Goal: Transaction & Acquisition: Obtain resource

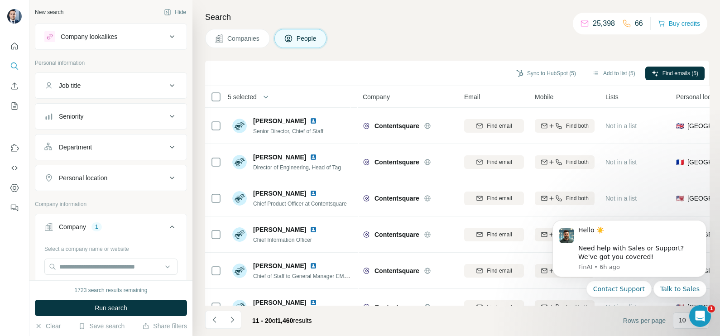
scroll to position [113, 0]
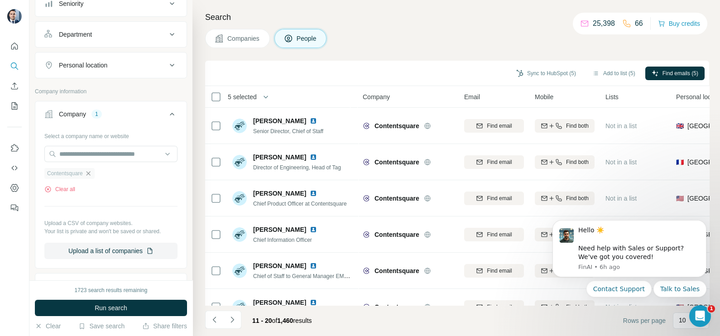
click at [92, 172] on icon "button" at bounding box center [88, 173] width 7 height 7
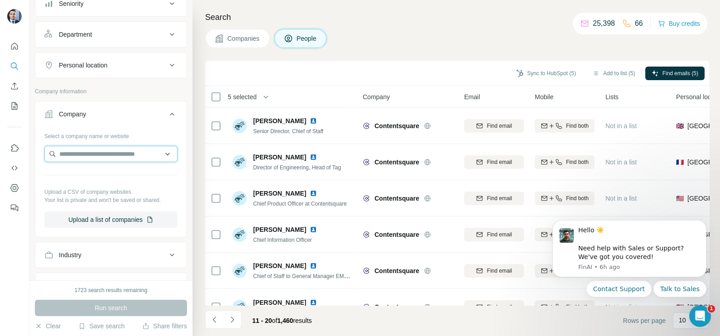
click at [98, 154] on input "text" at bounding box center [110, 154] width 133 height 16
paste input "**********"
drag, startPoint x: 145, startPoint y: 152, endPoint x: 40, endPoint y: 153, distance: 105.1
click at [40, 153] on div "**********" at bounding box center [110, 182] width 151 height 106
paste input "*"
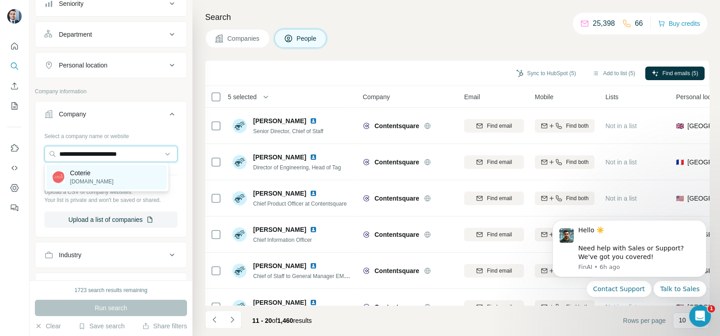
type input "**********"
click at [102, 175] on p "Coterie" at bounding box center [91, 172] width 43 height 9
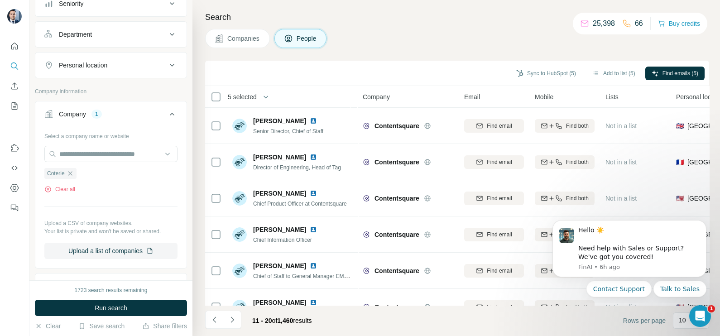
click at [232, 43] on span "Companies" at bounding box center [243, 38] width 33 height 9
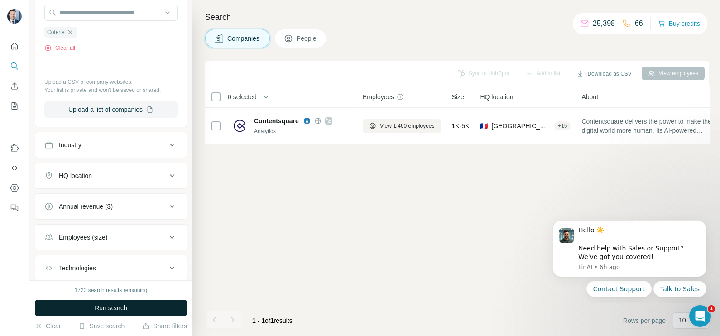
click at [91, 308] on button "Run search" at bounding box center [111, 308] width 152 height 16
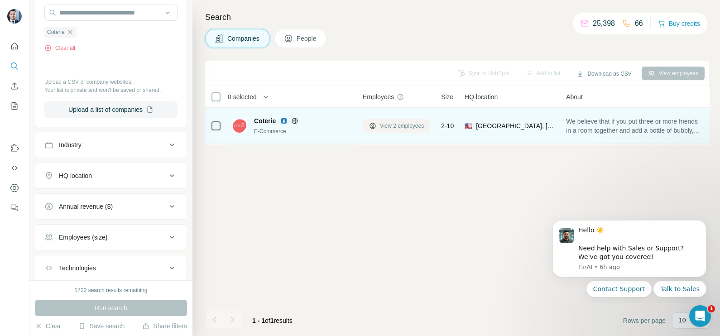
click at [404, 122] on span "View 2 employees" at bounding box center [402, 126] width 44 height 8
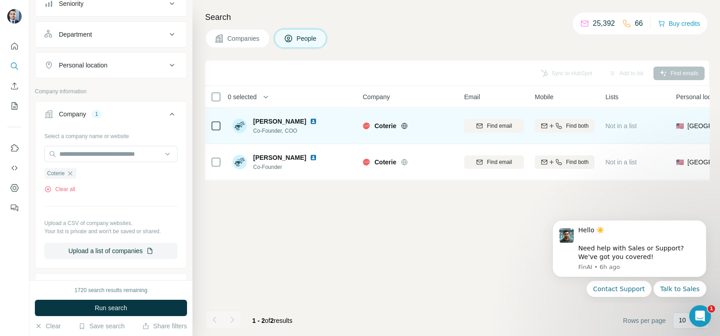
click at [405, 125] on icon at bounding box center [404, 125] width 7 height 7
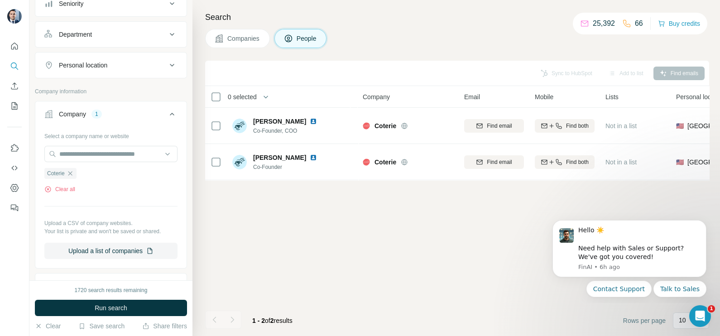
click at [201, 159] on div "Search Companies People Sync to HubSpot Add to list Find emails 0 selected Peop…" at bounding box center [457, 168] width 528 height 336
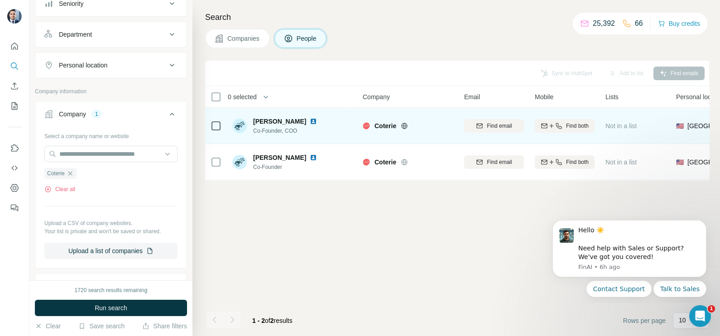
click at [209, 126] on td at bounding box center [216, 126] width 22 height 36
click at [213, 116] on div at bounding box center [216, 125] width 11 height 25
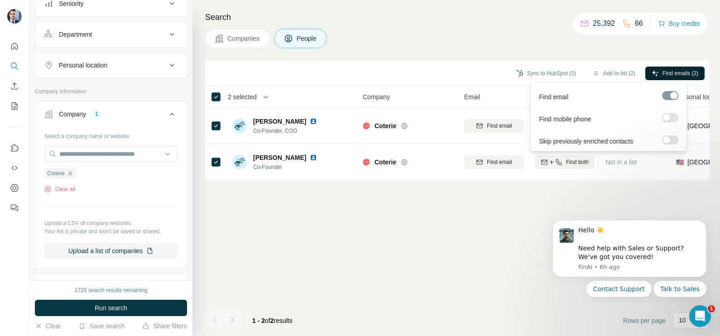
click at [677, 70] on span "Find emails (2)" at bounding box center [681, 73] width 36 height 8
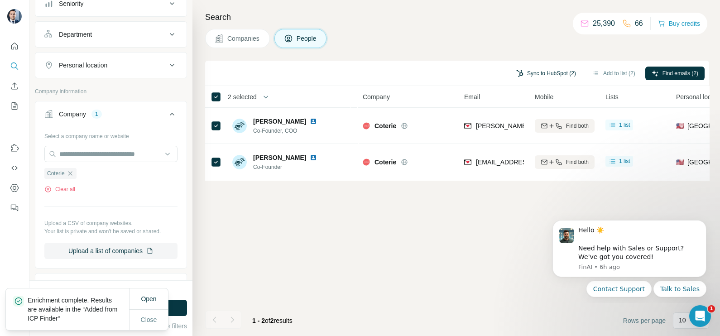
click at [549, 76] on button "Sync to HubSpot (2)" at bounding box center [546, 74] width 72 height 14
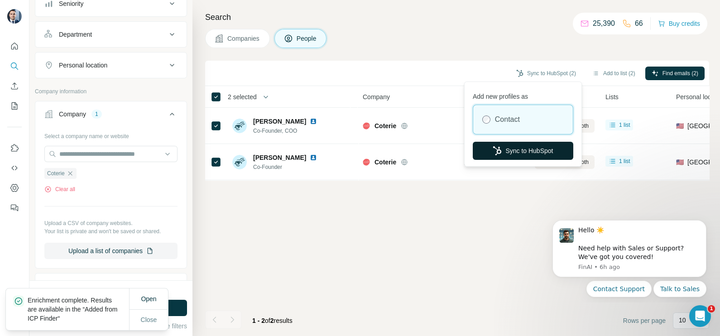
click at [507, 151] on button "Sync to HubSpot" at bounding box center [523, 151] width 101 height 18
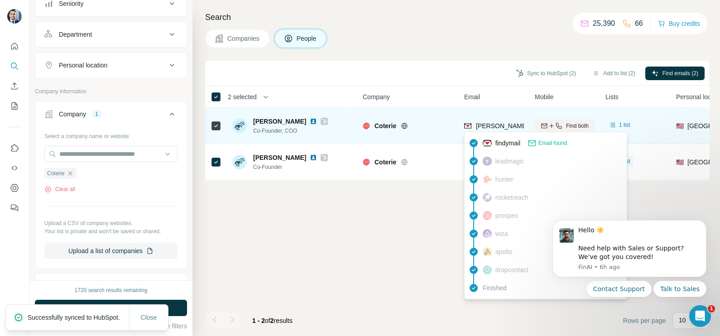
click at [488, 130] on div "[PERSON_NAME][EMAIL_ADDRESS][DOMAIN_NAME]" at bounding box center [546, 126] width 164 height 11
copy tr "[PERSON_NAME][EMAIL_ADDRESS][DOMAIN_NAME]"
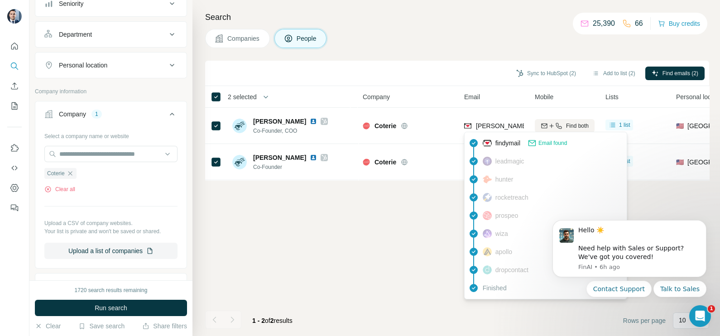
click at [428, 86] on th "Company" at bounding box center [407, 97] width 101 height 22
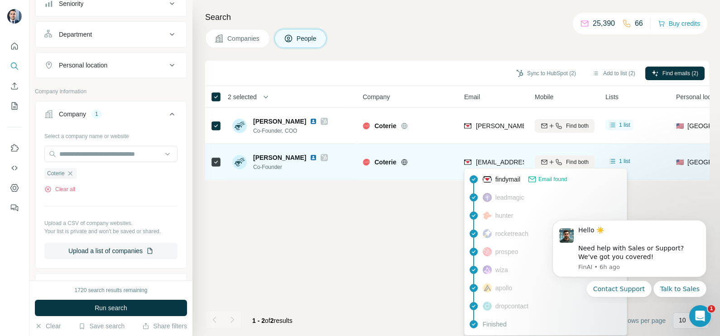
click at [497, 165] on span "[EMAIL_ADDRESS][DOMAIN_NAME]" at bounding box center [529, 162] width 107 height 7
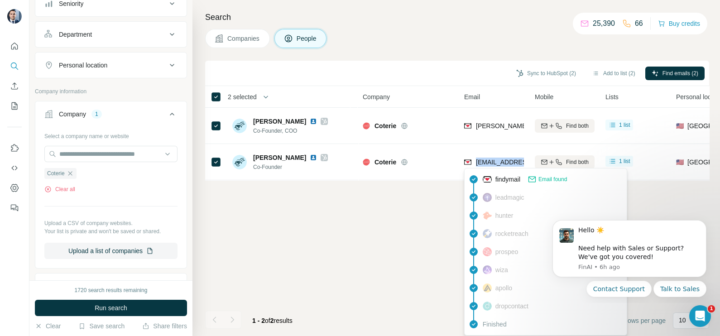
copy tr "[EMAIL_ADDRESS][DOMAIN_NAME]"
click at [242, 45] on button "Companies" at bounding box center [237, 38] width 65 height 19
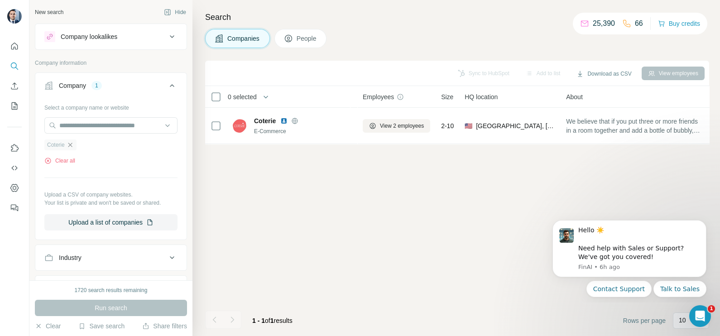
click at [72, 142] on icon "button" at bounding box center [70, 144] width 7 height 7
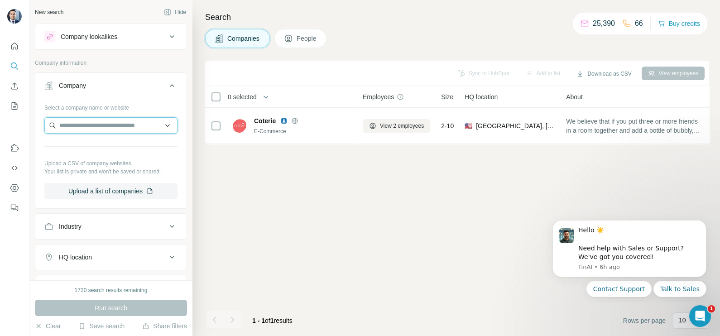
click at [70, 127] on input "text" at bounding box center [110, 125] width 133 height 16
paste input "**********"
type input "**********"
click at [226, 39] on button "Companies" at bounding box center [237, 38] width 65 height 19
click at [105, 122] on input "text" at bounding box center [110, 125] width 133 height 16
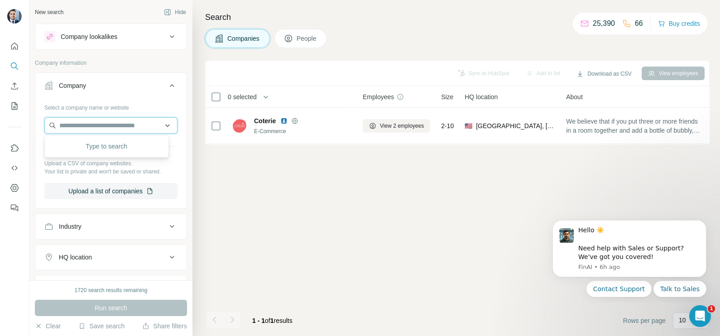
paste input "**********"
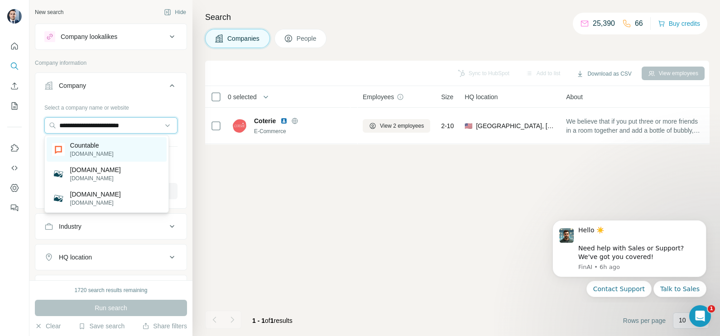
type input "**********"
click at [124, 150] on div "Countable [DOMAIN_NAME]" at bounding box center [107, 149] width 120 height 24
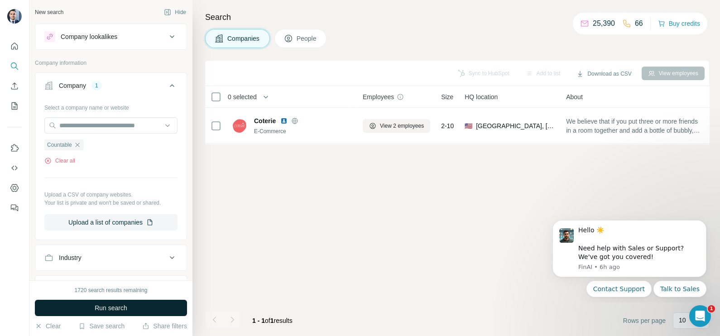
click at [113, 310] on span "Run search" at bounding box center [111, 307] width 33 height 9
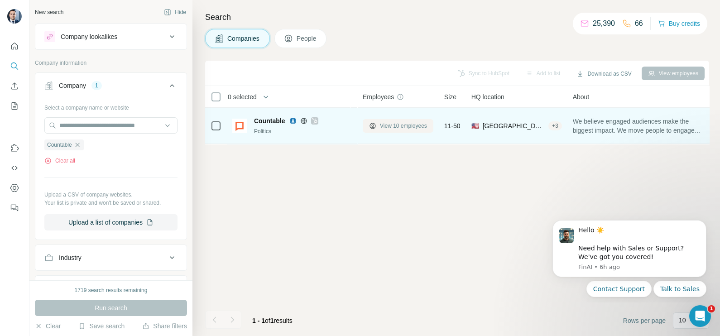
click at [402, 122] on span "View 10 employees" at bounding box center [403, 126] width 47 height 8
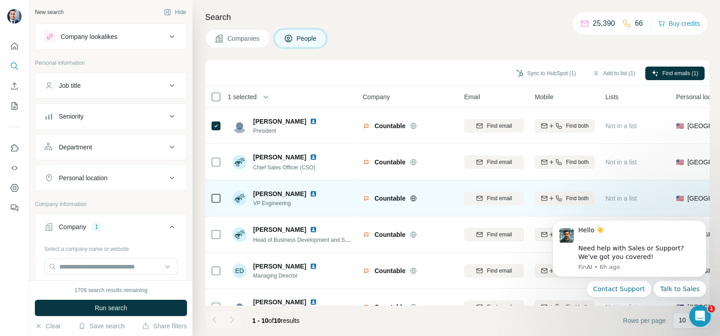
click at [221, 193] on td at bounding box center [216, 198] width 22 height 36
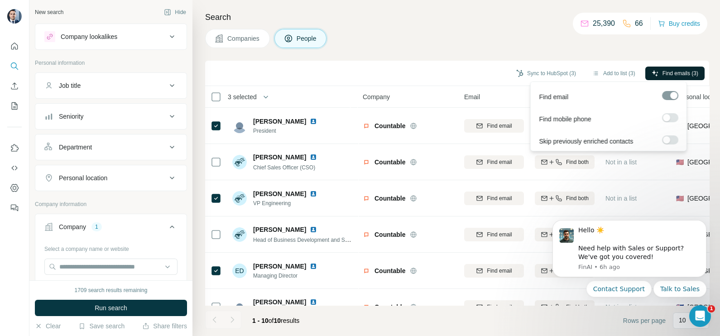
click at [668, 68] on button "Find emails (3)" at bounding box center [674, 74] width 59 height 14
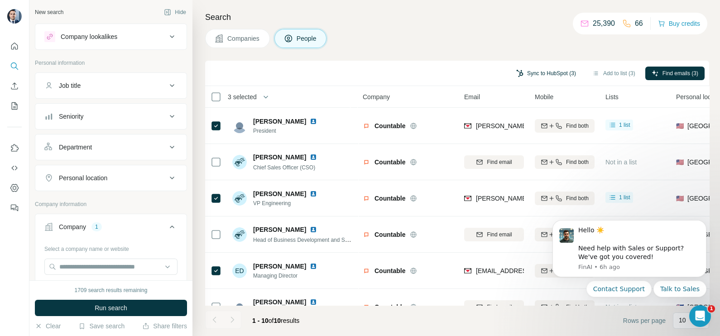
click at [551, 67] on button "Sync to HubSpot (3)" at bounding box center [546, 74] width 72 height 14
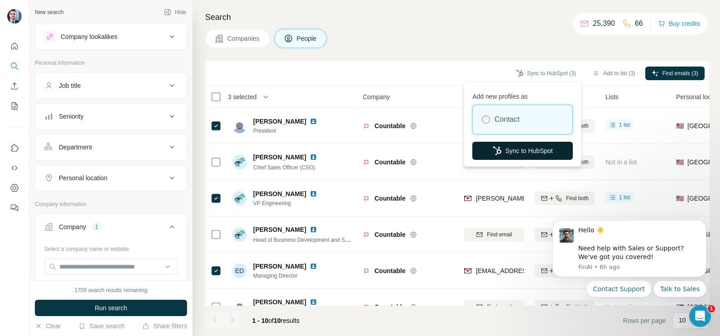
click at [532, 154] on button "Sync to HubSpot" at bounding box center [522, 151] width 101 height 18
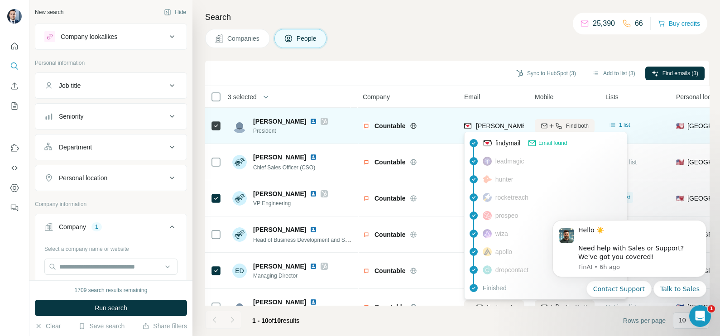
click at [505, 127] on span "[PERSON_NAME][EMAIL_ADDRESS][DOMAIN_NAME]" at bounding box center [555, 125] width 159 height 7
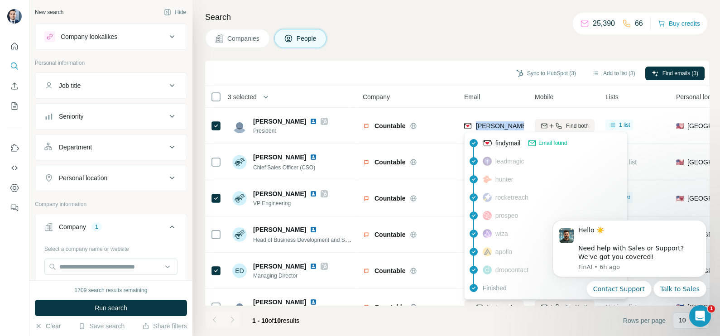
copy tr "[PERSON_NAME][EMAIL_ADDRESS][DOMAIN_NAME]"
click at [388, 58] on div "Search Companies People Sync to HubSpot (3) Add to list (3) Find emails (3) 3 s…" at bounding box center [457, 168] width 528 height 336
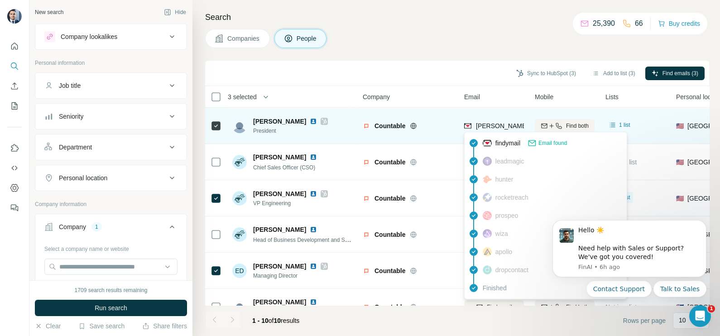
click at [494, 125] on span "[PERSON_NAME][EMAIL_ADDRESS][DOMAIN_NAME]" at bounding box center [555, 125] width 159 height 7
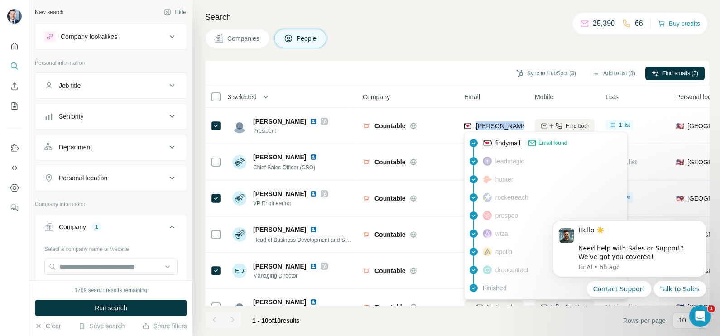
copy tr "[PERSON_NAME][EMAIL_ADDRESS][DOMAIN_NAME]"
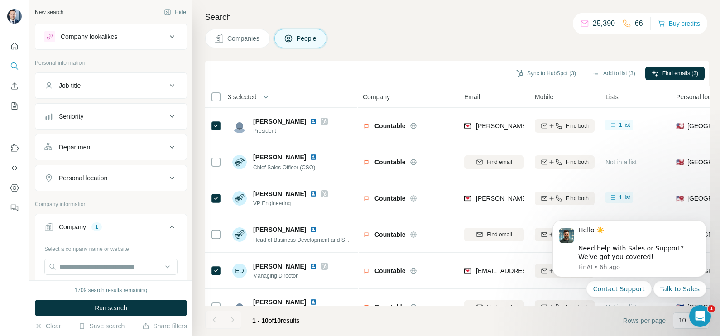
click at [490, 42] on div "Companies People" at bounding box center [457, 38] width 504 height 19
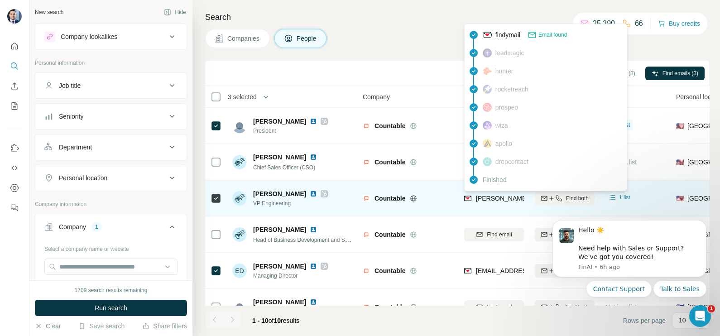
click at [493, 198] on span "[PERSON_NAME][EMAIL_ADDRESS][DOMAIN_NAME]" at bounding box center [555, 198] width 159 height 7
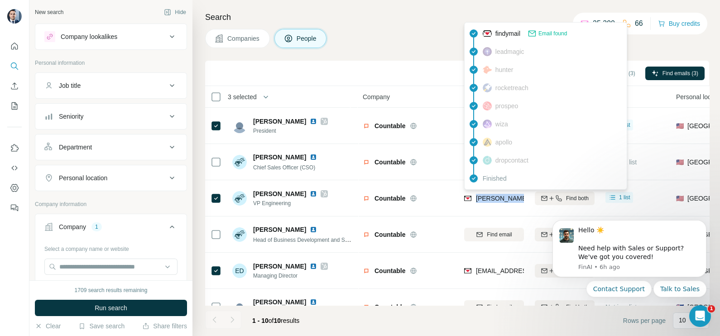
copy tr "[PERSON_NAME][EMAIL_ADDRESS][DOMAIN_NAME]"
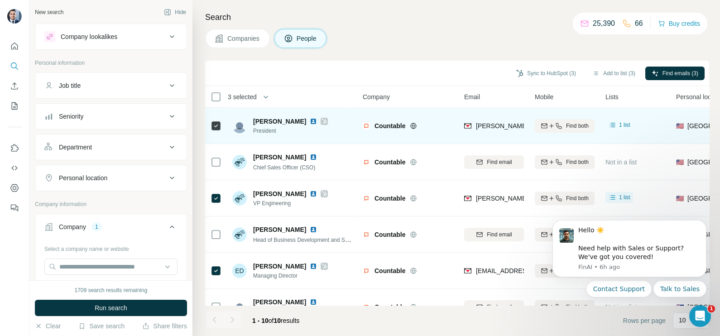
drag, startPoint x: 406, startPoint y: 57, endPoint x: 422, endPoint y: 114, distance: 59.1
click at [408, 56] on div "Search Companies People Sync to HubSpot (3) Add to list (3) Find emails (3) 3 s…" at bounding box center [457, 168] width 528 height 336
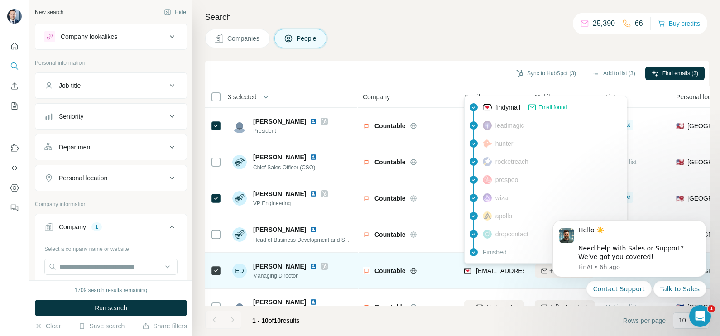
click at [480, 271] on span "[EMAIL_ADDRESS][DOMAIN_NAME]" at bounding box center [529, 270] width 107 height 7
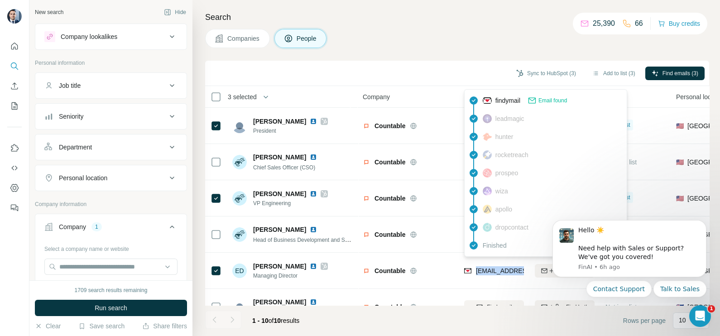
copy tr "[EMAIL_ADDRESS][DOMAIN_NAME]"
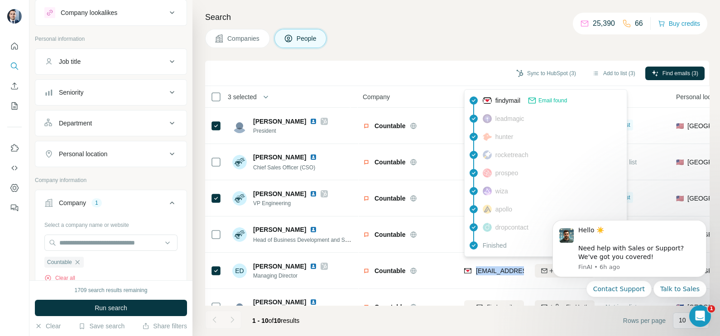
scroll to position [113, 0]
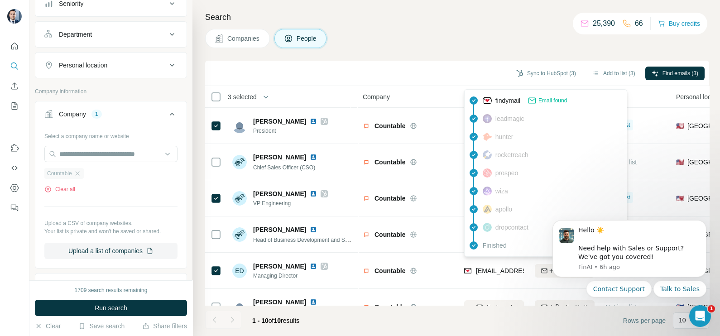
click at [81, 177] on div "Countable" at bounding box center [63, 173] width 39 height 11
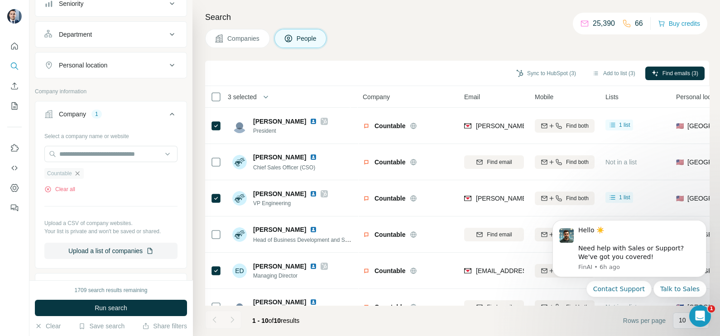
click at [81, 171] on icon "button" at bounding box center [77, 173] width 7 height 7
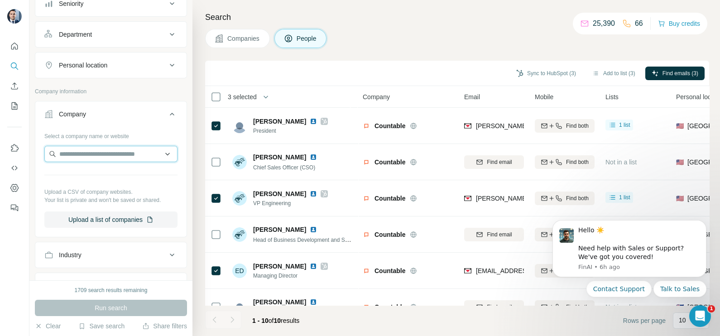
click at [94, 152] on input "text" at bounding box center [110, 154] width 133 height 16
paste input "**********"
type input "**********"
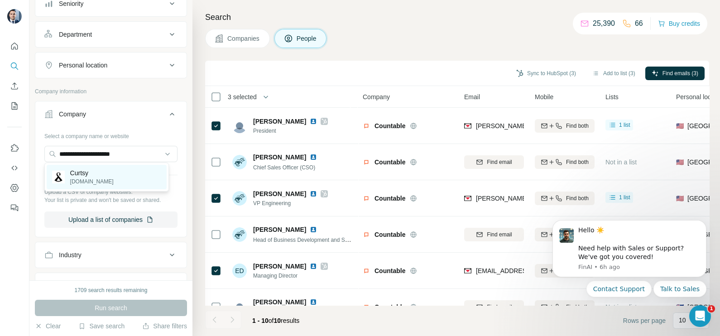
click at [92, 174] on p "Curtsy" at bounding box center [91, 172] width 43 height 9
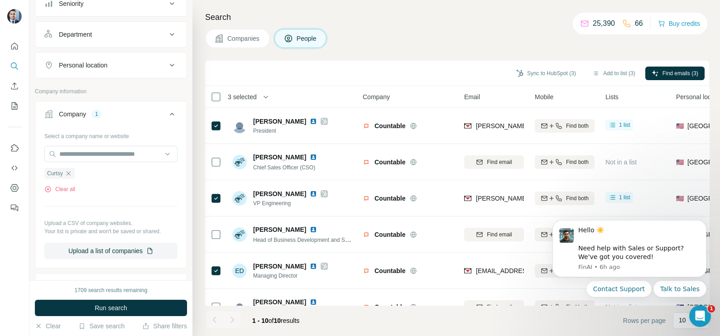
click at [240, 36] on span "Companies" at bounding box center [243, 38] width 33 height 9
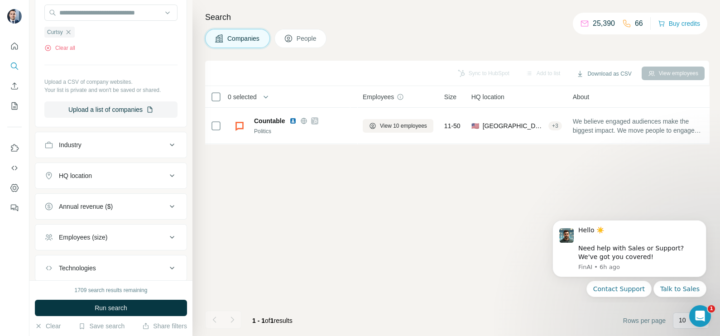
click at [105, 305] on span "Run search" at bounding box center [111, 307] width 33 height 9
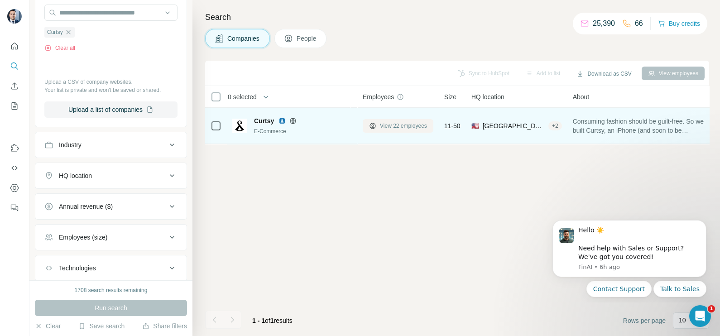
click at [407, 124] on span "View 22 employees" at bounding box center [403, 126] width 47 height 8
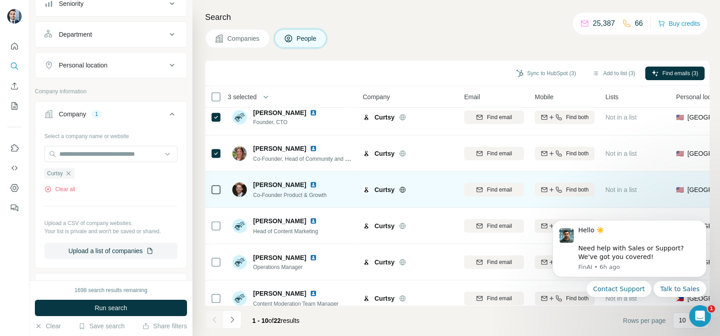
scroll to position [56, 0]
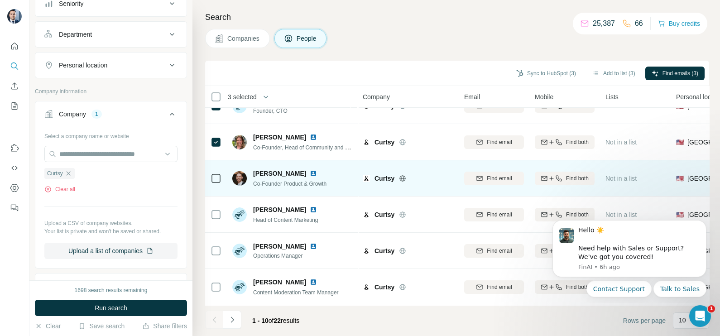
click at [221, 177] on icon at bounding box center [216, 178] width 11 height 11
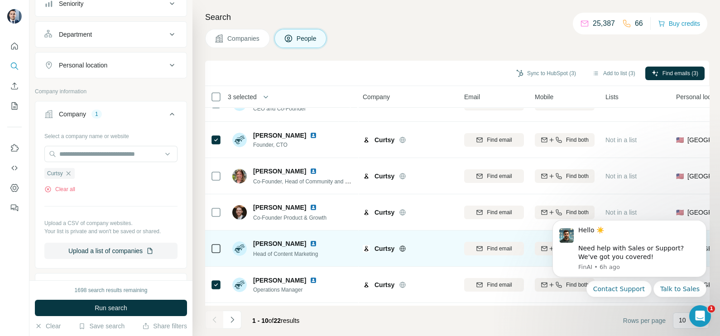
scroll to position [0, 0]
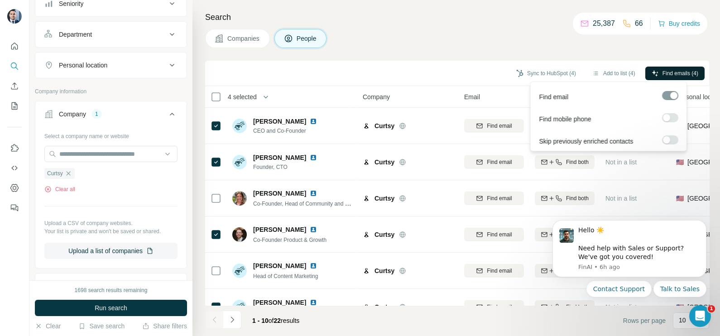
click at [666, 69] on span "Find emails (4)" at bounding box center [681, 73] width 36 height 8
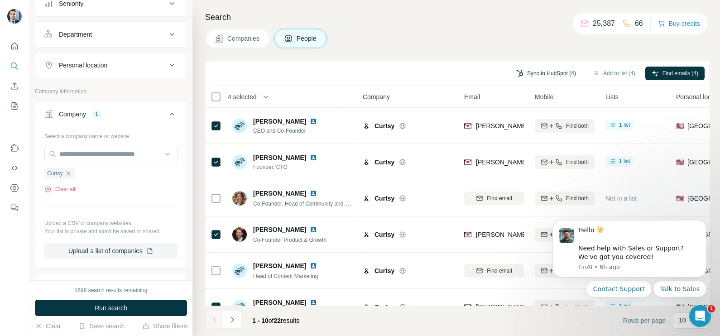
click at [544, 74] on button "Sync to HubSpot (4)" at bounding box center [546, 74] width 72 height 14
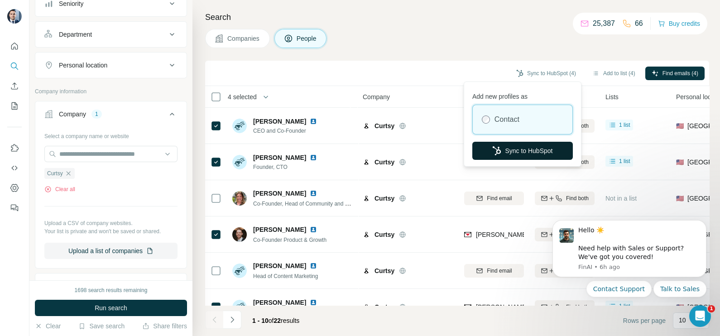
click at [514, 147] on button "Sync to HubSpot" at bounding box center [522, 151] width 101 height 18
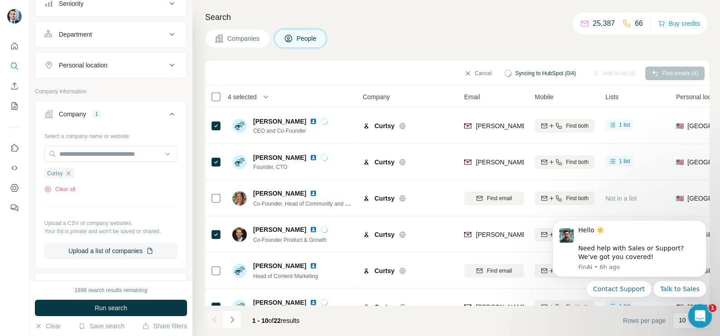
click at [700, 320] on icon "Open Intercom Messenger" at bounding box center [699, 315] width 15 height 15
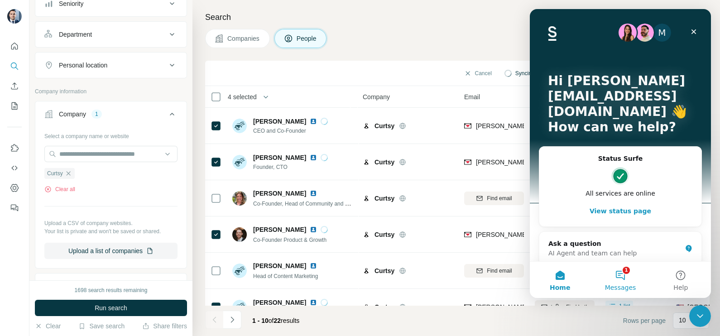
click at [623, 273] on button "1 Messages" at bounding box center [620, 280] width 60 height 36
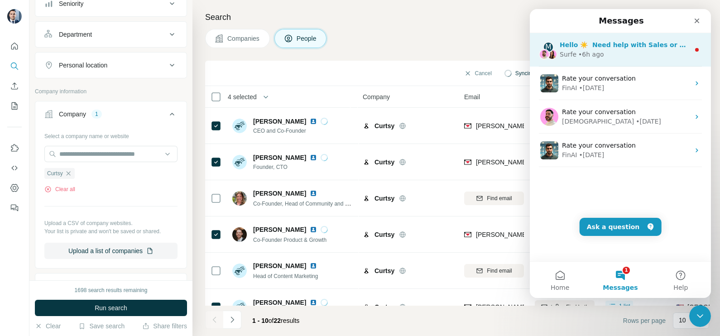
click at [591, 59] on div "M Hello ☀️ ​ Need help with Sales or Support? We've got you covered! Surfe • 6h…" at bounding box center [620, 50] width 181 height 34
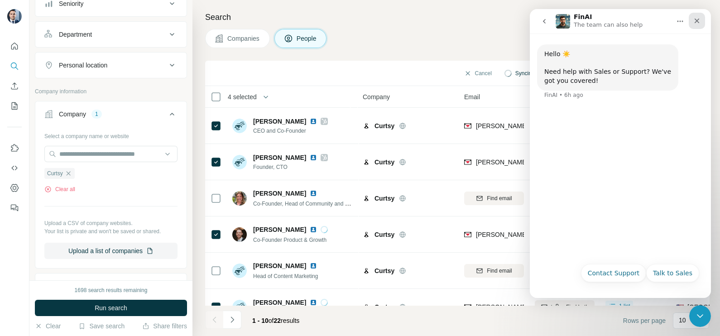
click at [700, 26] on div "Close" at bounding box center [697, 21] width 16 height 16
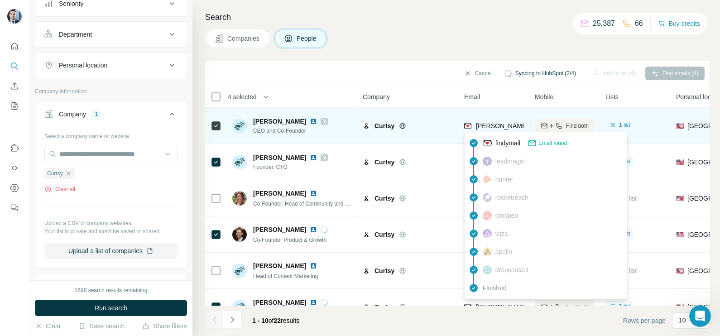
click at [486, 127] on span "[PERSON_NAME][EMAIL_ADDRESS][PERSON_NAME][DOMAIN_NAME]" at bounding box center [582, 125] width 212 height 7
copy tr "[PERSON_NAME][EMAIL_ADDRESS][PERSON_NAME][DOMAIN_NAME]"
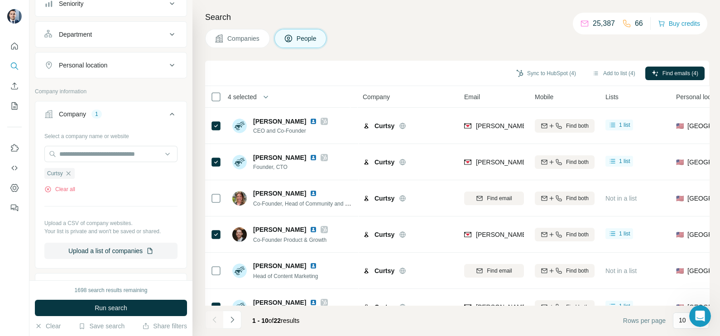
click at [398, 101] on th "Company" at bounding box center [407, 97] width 101 height 22
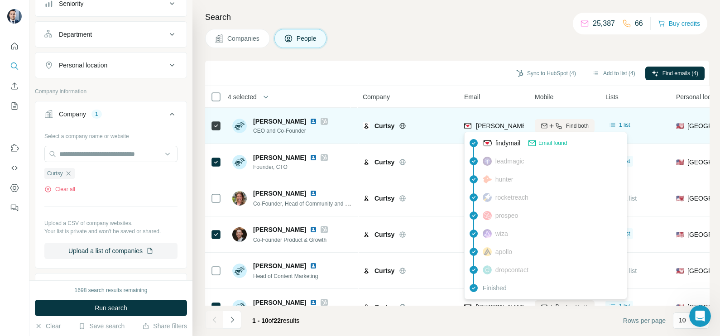
click at [491, 122] on span "[PERSON_NAME][EMAIL_ADDRESS][PERSON_NAME][DOMAIN_NAME]" at bounding box center [582, 125] width 212 height 7
click at [491, 122] on span "[PERSON_NAME][EMAIL_ADDRESS][PERSON_NAME][DOMAIN_NAME]" at bounding box center [578, 125] width 205 height 9
copy tr "[PERSON_NAME][EMAIL_ADDRESS][PERSON_NAME][DOMAIN_NAME]"
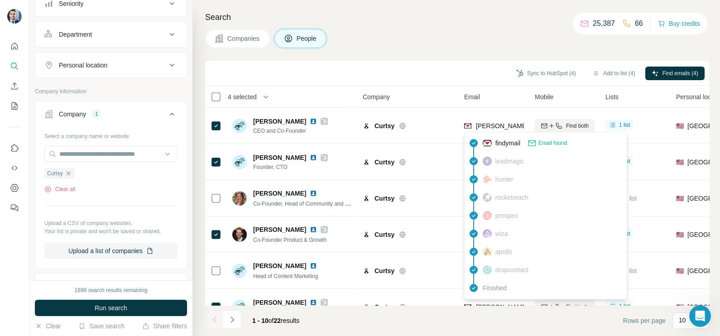
click at [490, 75] on div "Sync to HubSpot (4) Add to list (4) Find emails (4)" at bounding box center [457, 73] width 495 height 16
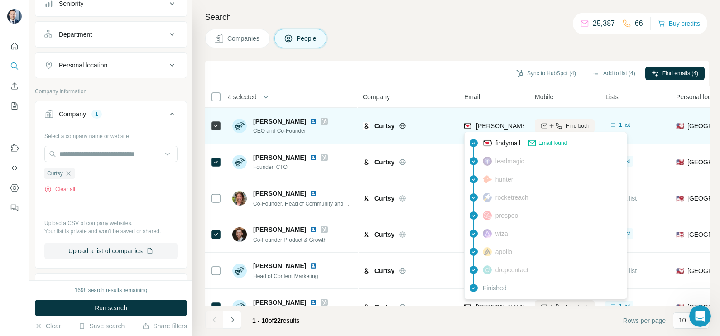
click at [487, 122] on span "[PERSON_NAME][EMAIL_ADDRESS][PERSON_NAME][DOMAIN_NAME]" at bounding box center [582, 125] width 212 height 7
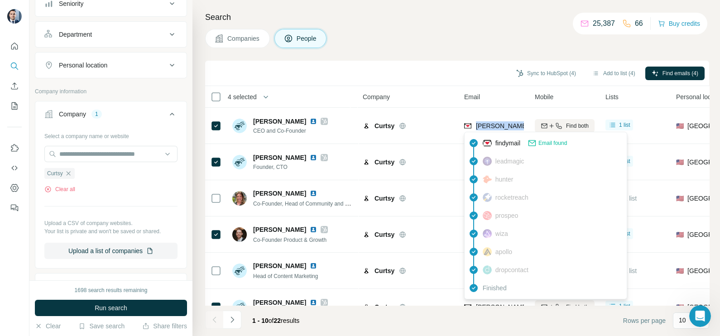
copy tr "[PERSON_NAME][EMAIL_ADDRESS][PERSON_NAME][DOMAIN_NAME]"
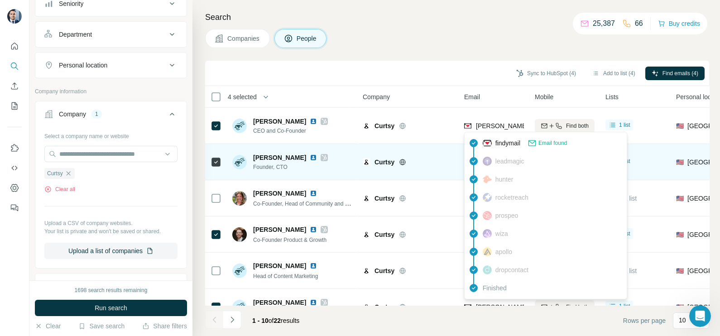
drag, startPoint x: 448, startPoint y: 44, endPoint x: 463, endPoint y: 151, distance: 107.9
click at [448, 44] on div "Companies People" at bounding box center [457, 38] width 504 height 19
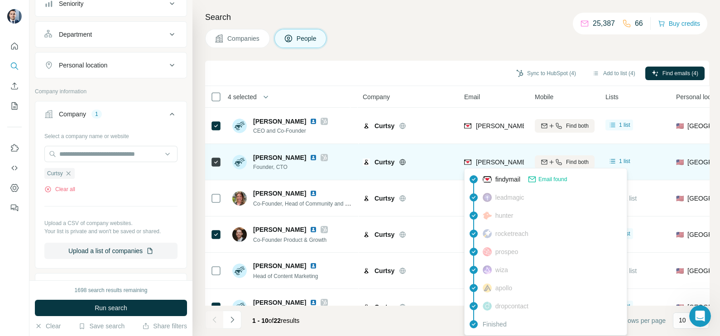
click at [493, 159] on span "[PERSON_NAME][EMAIL_ADDRESS][DOMAIN_NAME]" at bounding box center [555, 162] width 159 height 7
copy tr "[PERSON_NAME][EMAIL_ADDRESS][DOMAIN_NAME]"
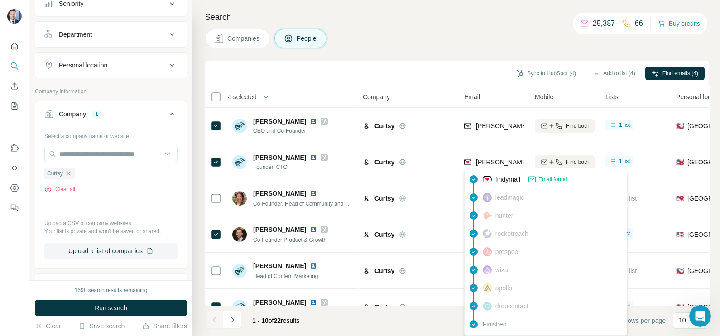
click at [430, 82] on div "Sync to HubSpot (4) Add to list (4) Find emails (4)" at bounding box center [457, 73] width 504 height 25
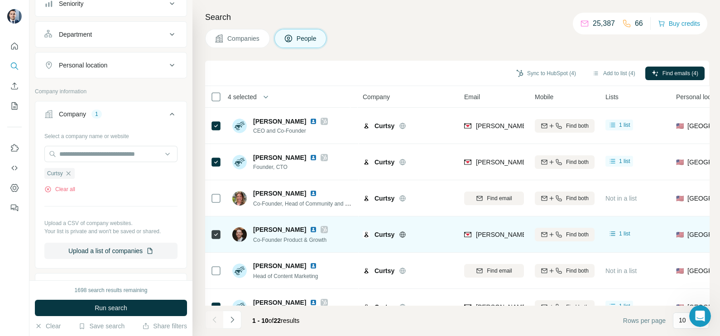
click at [510, 241] on div "[PERSON_NAME][EMAIL_ADDRESS][DOMAIN_NAME]" at bounding box center [494, 234] width 60 height 25
click at [509, 241] on div "[PERSON_NAME][EMAIL_ADDRESS][DOMAIN_NAME]" at bounding box center [494, 234] width 60 height 25
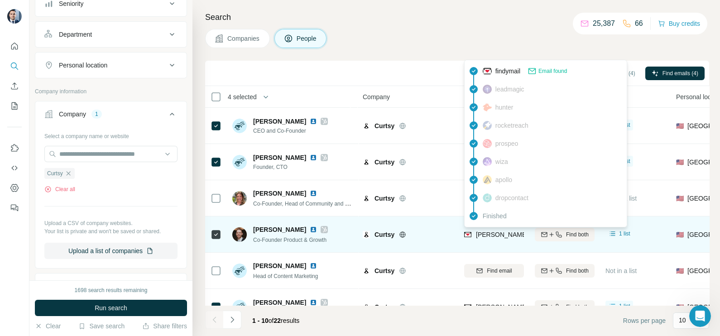
click at [499, 230] on span "[PERSON_NAME][EMAIL_ADDRESS][DOMAIN_NAME]" at bounding box center [552, 234] width 152 height 9
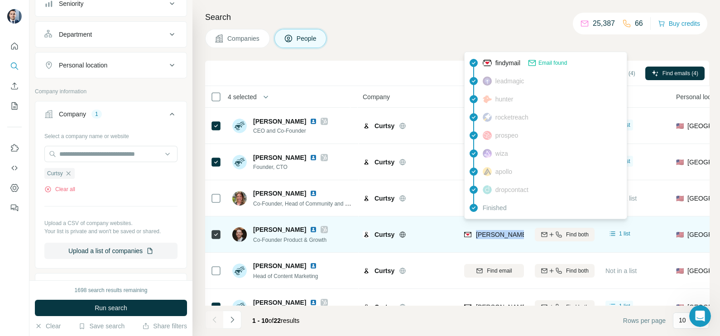
click at [499, 229] on div "[PERSON_NAME][EMAIL_ADDRESS][DOMAIN_NAME]" at bounding box center [494, 234] width 60 height 25
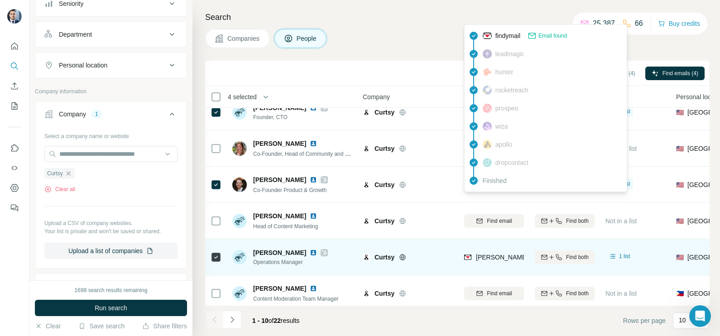
scroll to position [113, 0]
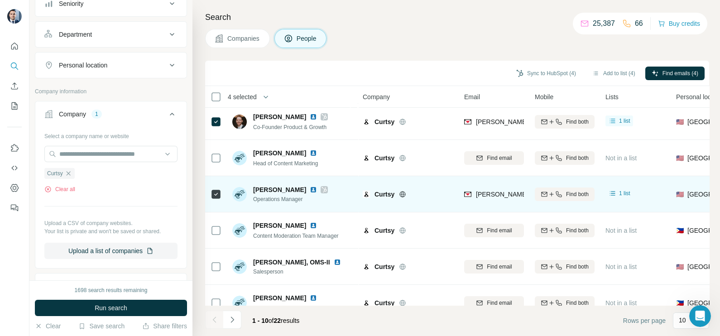
click at [489, 202] on div "[PERSON_NAME][EMAIL_ADDRESS][DOMAIN_NAME]" at bounding box center [494, 194] width 60 height 25
click at [490, 202] on div "[PERSON_NAME][EMAIL_ADDRESS][DOMAIN_NAME]" at bounding box center [494, 194] width 60 height 25
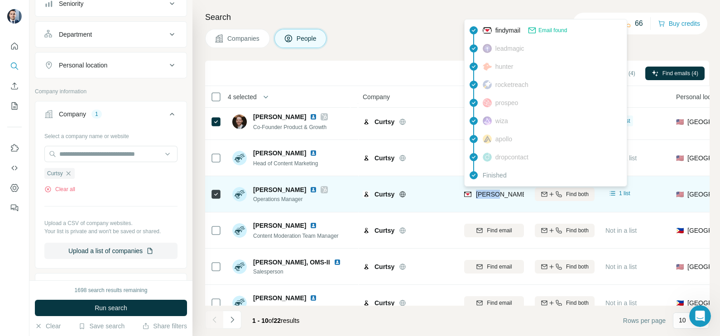
click at [488, 199] on div "[PERSON_NAME][EMAIL_ADDRESS][DOMAIN_NAME]" at bounding box center [546, 195] width 164 height 11
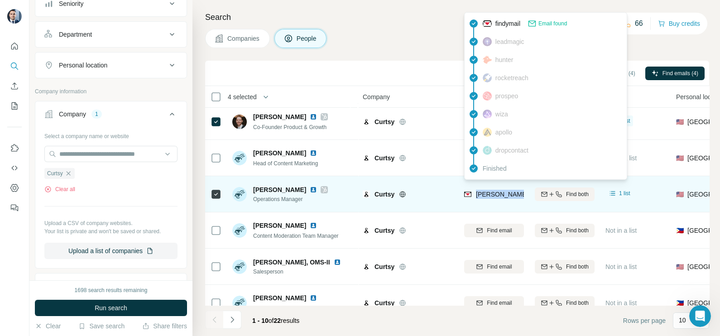
click at [488, 199] on div "[PERSON_NAME][EMAIL_ADDRESS][DOMAIN_NAME]" at bounding box center [546, 195] width 164 height 11
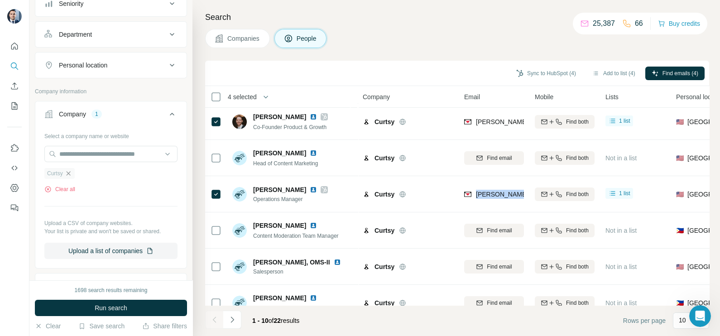
click at [70, 173] on icon "button" at bounding box center [68, 173] width 4 height 4
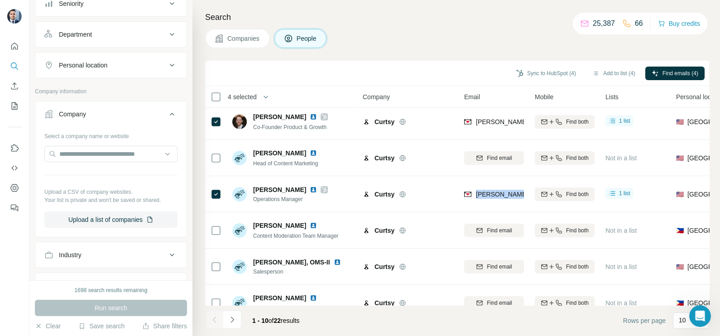
drag, startPoint x: 251, startPoint y: 40, endPoint x: 229, endPoint y: 57, distance: 27.5
click at [251, 40] on span "Companies" at bounding box center [243, 38] width 33 height 9
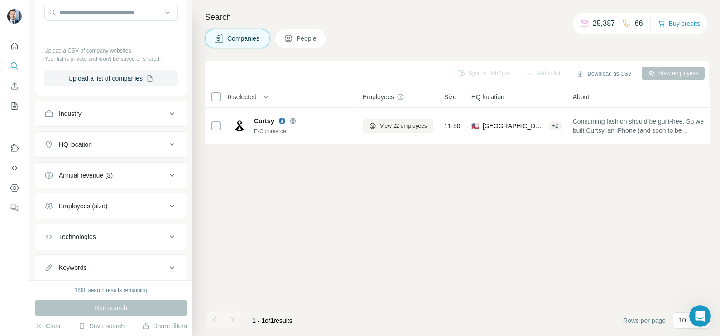
scroll to position [0, 0]
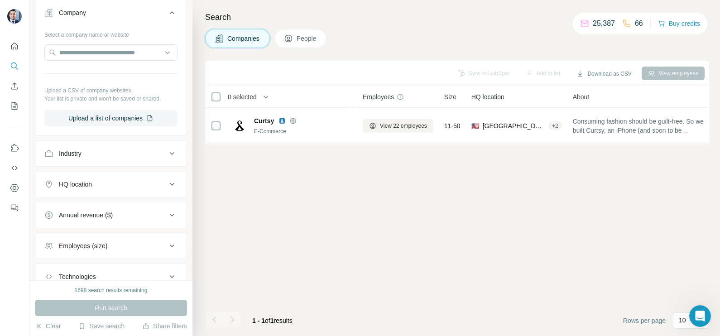
scroll to position [56, 0]
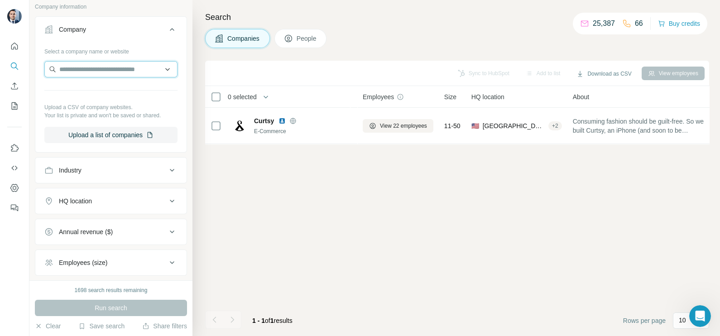
click at [90, 75] on input "text" at bounding box center [110, 69] width 133 height 16
paste input "**********"
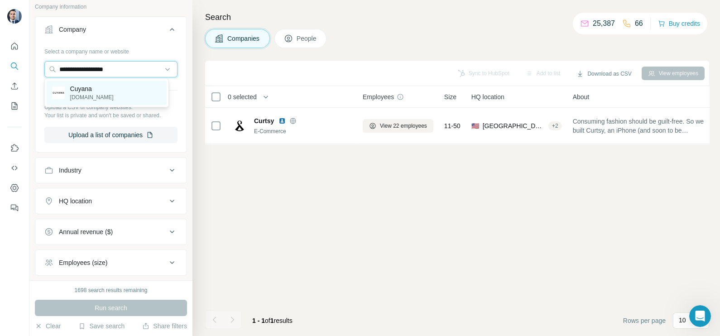
type input "**********"
click at [87, 94] on p "[DOMAIN_NAME]" at bounding box center [91, 97] width 43 height 8
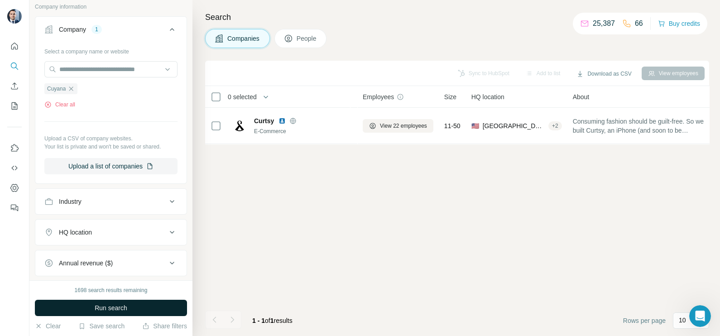
click at [116, 315] on button "Run search" at bounding box center [111, 308] width 152 height 16
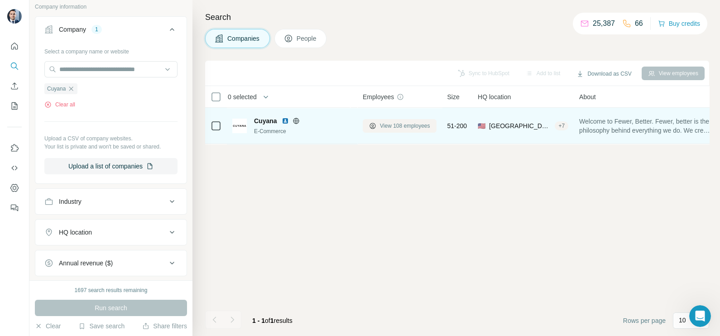
click at [408, 129] on span "View 108 employees" at bounding box center [405, 126] width 50 height 8
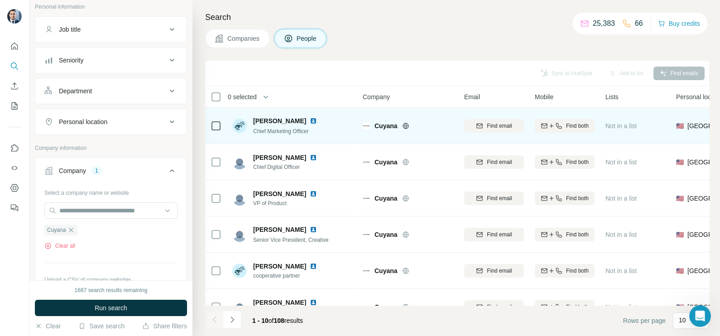
click at [213, 120] on icon at bounding box center [216, 125] width 11 height 11
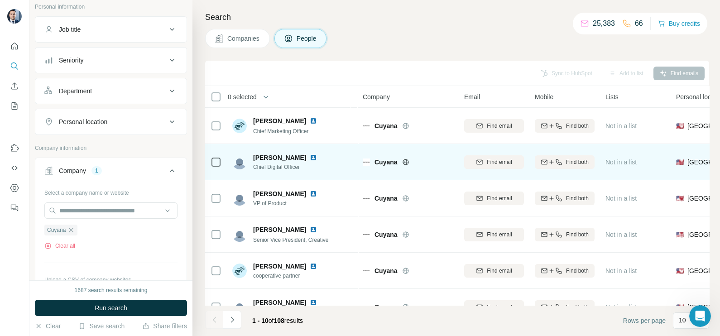
click at [207, 165] on td at bounding box center [216, 162] width 22 height 36
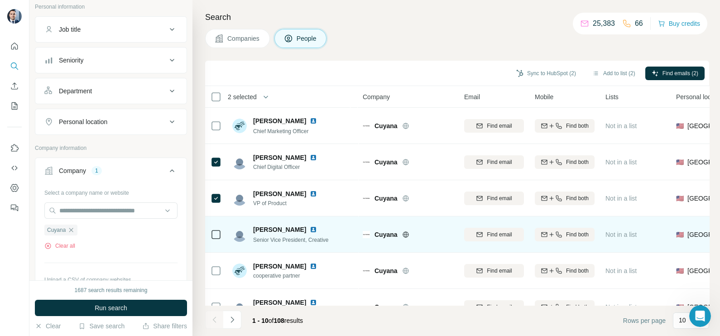
click at [222, 236] on td at bounding box center [216, 235] width 22 height 36
click at [225, 231] on td at bounding box center [216, 235] width 22 height 36
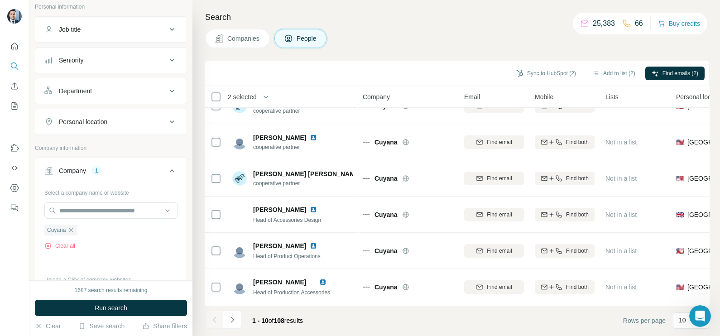
scroll to position [170, 0]
click at [231, 322] on icon "Navigate to next page" at bounding box center [232, 319] width 9 height 9
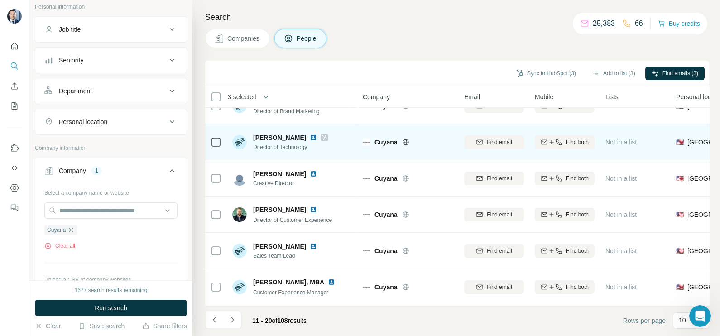
click at [322, 130] on div "[PERSON_NAME] Director of Technology" at bounding box center [292, 142] width 120 height 25
click at [322, 135] on icon at bounding box center [324, 137] width 5 height 5
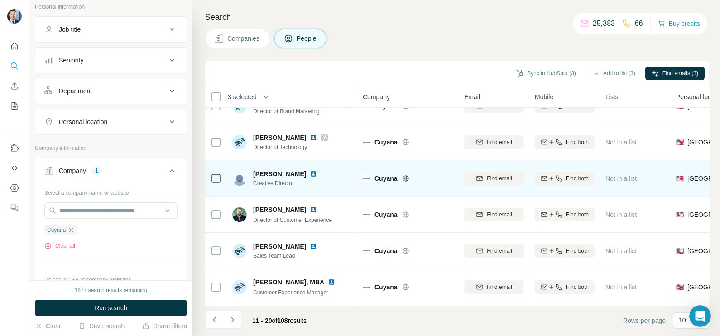
scroll to position [0, 0]
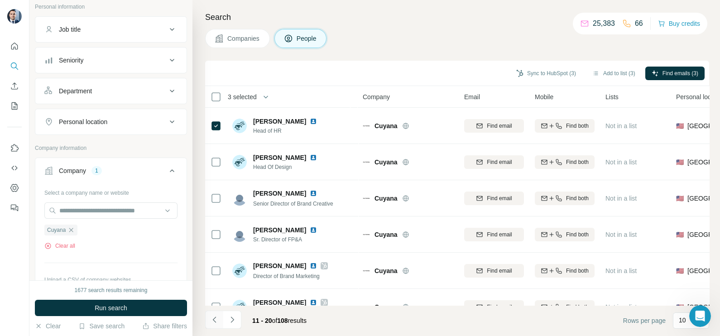
click at [216, 322] on icon "Navigate to previous page" at bounding box center [214, 319] width 9 height 9
click at [72, 229] on icon "button" at bounding box center [71, 230] width 4 height 4
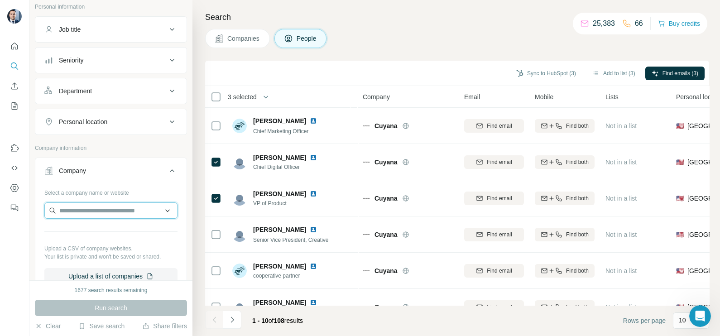
click at [90, 212] on input "text" at bounding box center [110, 210] width 133 height 16
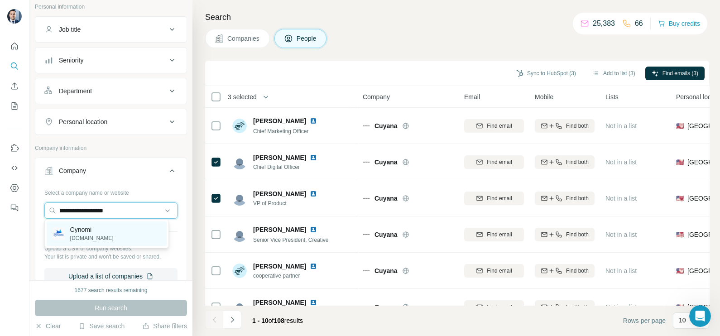
type input "**********"
click at [99, 237] on p "[DOMAIN_NAME]" at bounding box center [91, 238] width 43 height 8
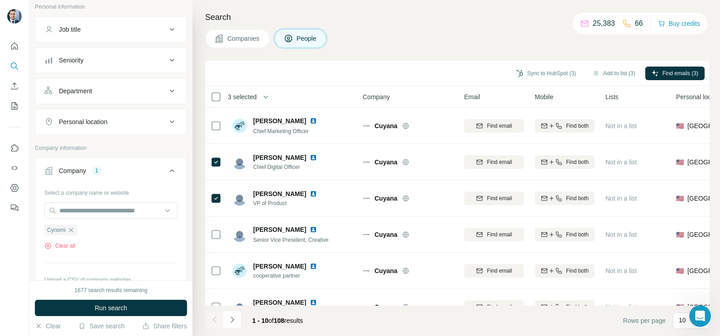
click at [242, 33] on button "Companies" at bounding box center [237, 38] width 65 height 19
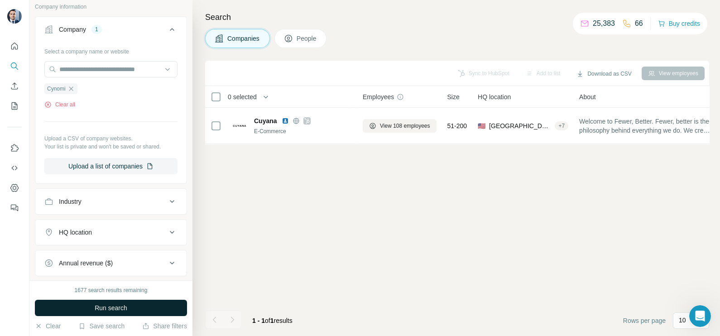
click at [113, 309] on span "Run search" at bounding box center [111, 307] width 33 height 9
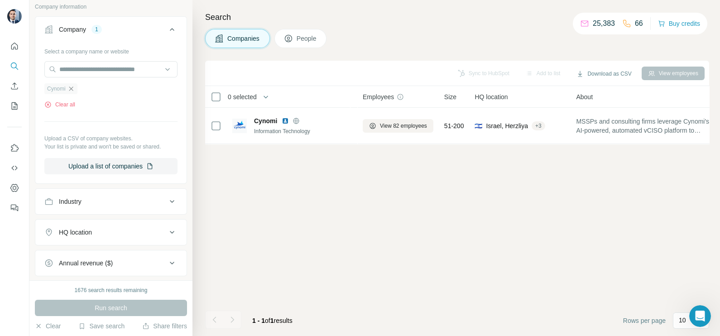
click at [73, 91] on icon "button" at bounding box center [70, 88] width 7 height 7
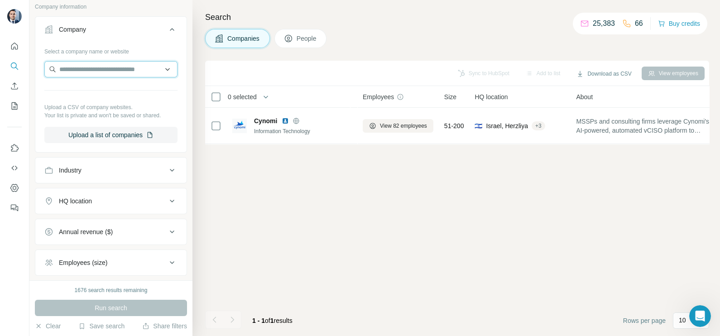
click at [80, 68] on input "text" at bounding box center [110, 69] width 133 height 16
paste input "**********"
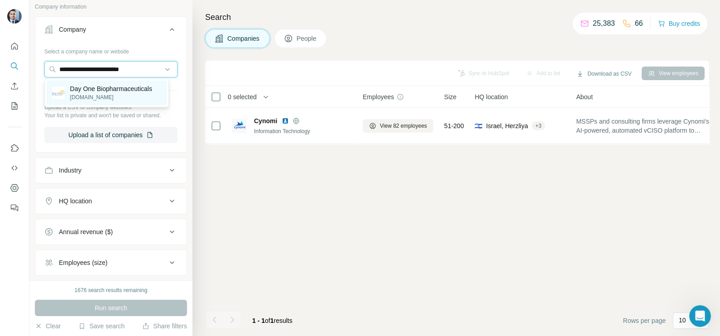
type input "**********"
click at [91, 88] on p "Day One Biopharmaceuticals" at bounding box center [111, 88] width 82 height 9
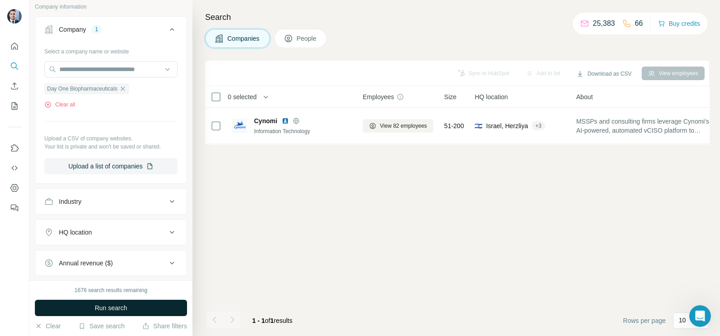
click at [116, 307] on span "Run search" at bounding box center [111, 307] width 33 height 9
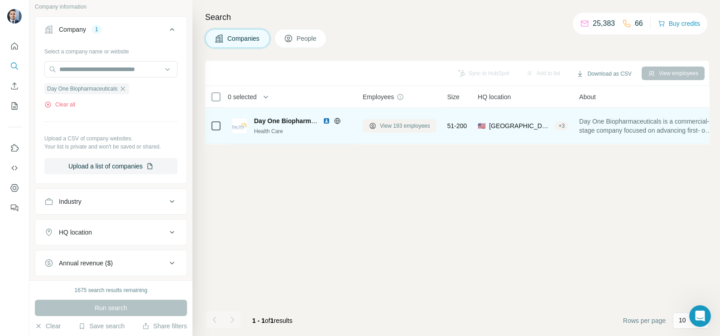
click at [423, 124] on span "View 193 employees" at bounding box center [405, 126] width 50 height 8
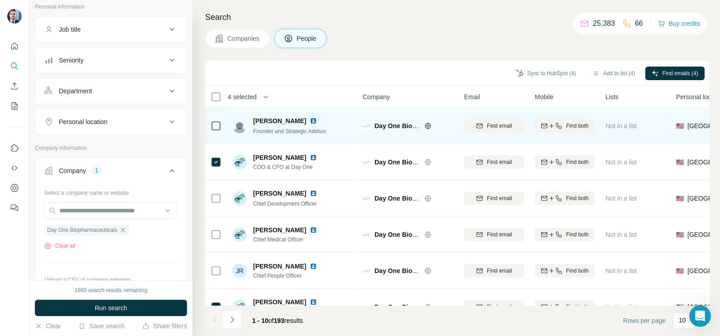
click at [224, 126] on td at bounding box center [216, 126] width 22 height 36
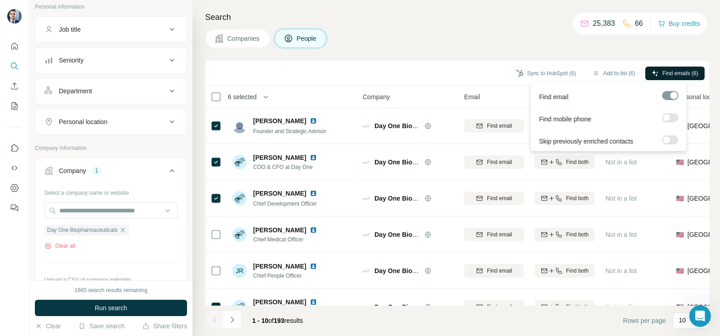
click at [663, 73] on span "Find emails (6)" at bounding box center [681, 73] width 36 height 8
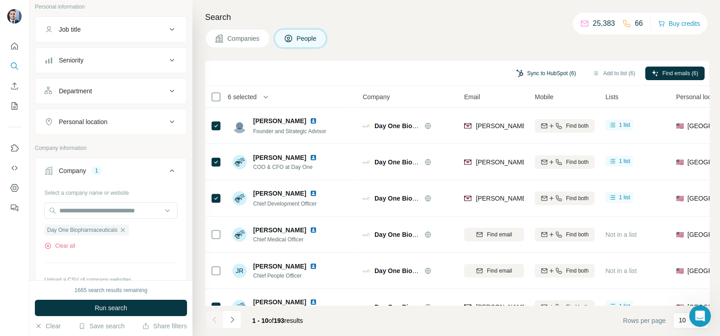
click at [537, 75] on button "Sync to HubSpot (6)" at bounding box center [546, 74] width 72 height 14
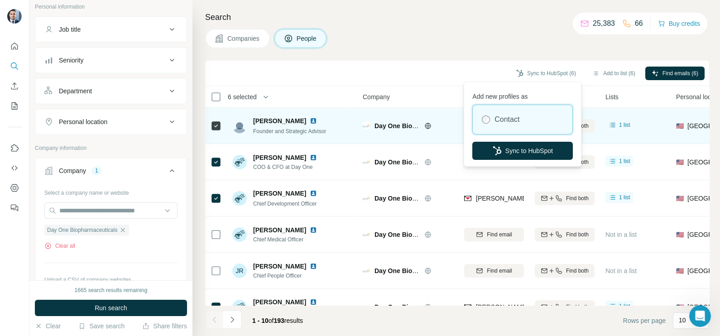
click at [524, 142] on button "Sync to HubSpot" at bounding box center [522, 151] width 101 height 18
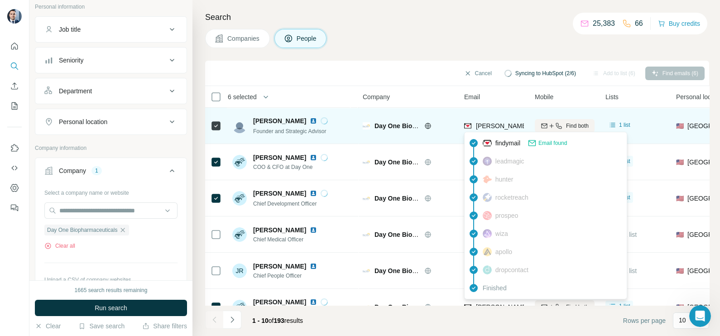
click at [495, 129] on span "[PERSON_NAME][EMAIL_ADDRESS][PERSON_NAME][DOMAIN_NAME]" at bounding box center [582, 125] width 212 height 7
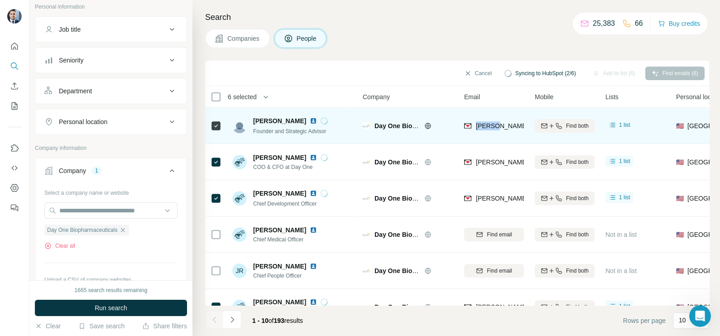
click at [494, 128] on span "[PERSON_NAME][EMAIL_ADDRESS][PERSON_NAME][DOMAIN_NAME]" at bounding box center [582, 125] width 212 height 7
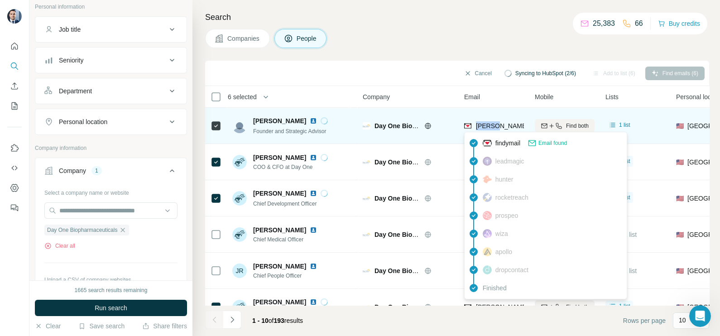
click at [494, 128] on span "[PERSON_NAME][EMAIL_ADDRESS][PERSON_NAME][DOMAIN_NAME]" at bounding box center [582, 125] width 212 height 7
click at [491, 130] on span "[PERSON_NAME][EMAIL_ADDRESS][PERSON_NAME][DOMAIN_NAME]" at bounding box center [578, 125] width 205 height 9
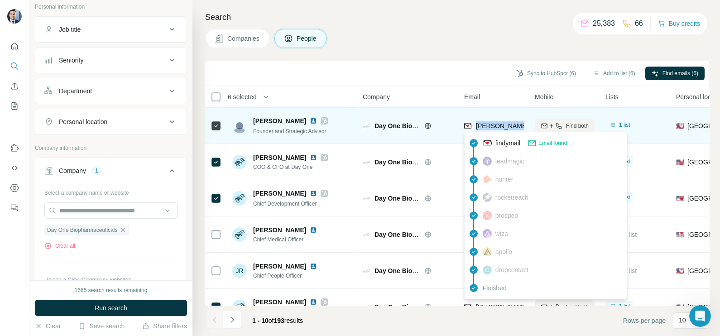
click at [491, 130] on span "[PERSON_NAME][EMAIL_ADDRESS][PERSON_NAME][DOMAIN_NAME]" at bounding box center [578, 125] width 205 height 9
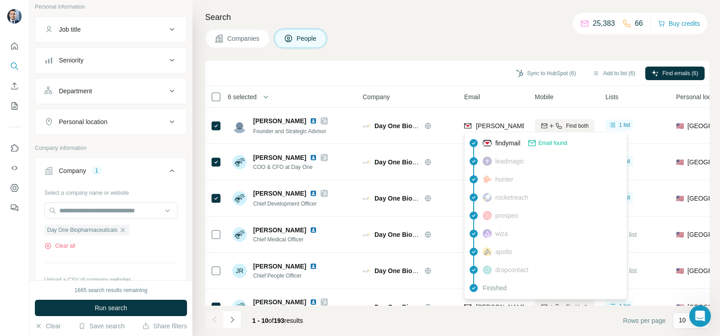
click at [395, 61] on div "Sync to HubSpot (6) Add to list (6) Find emails (6)" at bounding box center [457, 73] width 504 height 25
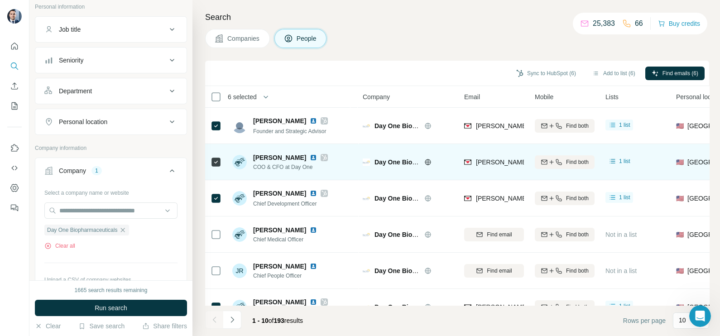
click at [492, 159] on span "[PERSON_NAME][EMAIL_ADDRESS][DOMAIN_NAME]" at bounding box center [555, 162] width 159 height 7
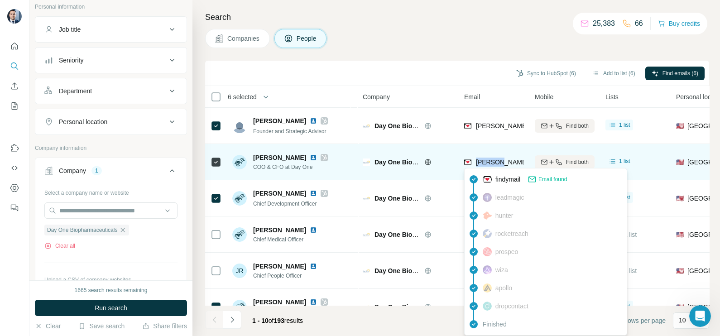
click at [492, 159] on span "[PERSON_NAME][EMAIL_ADDRESS][DOMAIN_NAME]" at bounding box center [555, 162] width 159 height 7
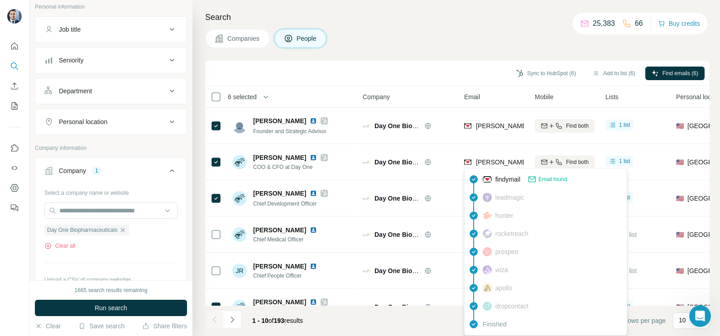
click at [433, 56] on div "Search Companies People Sync to HubSpot (6) Add to list (6) Find emails (6) 6 s…" at bounding box center [457, 168] width 528 height 336
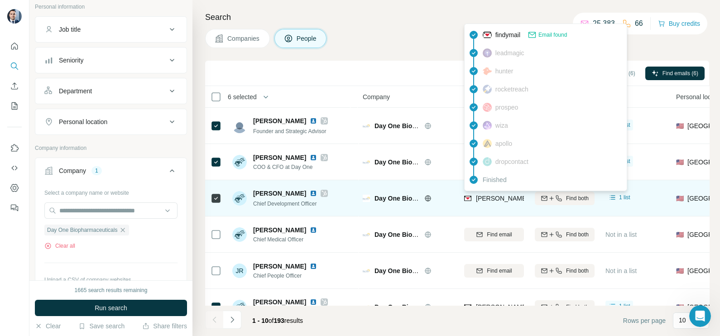
click at [499, 202] on span "[PERSON_NAME][EMAIL_ADDRESS][DOMAIN_NAME]" at bounding box center [555, 198] width 159 height 7
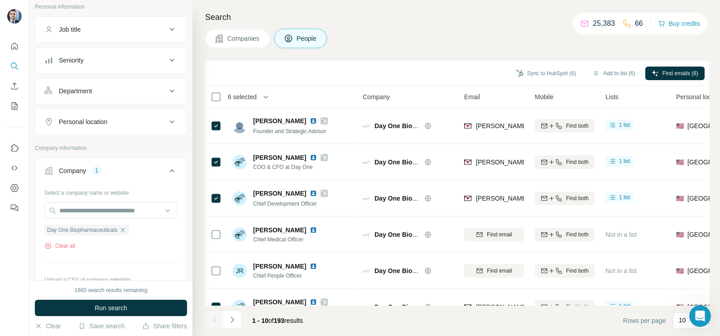
click at [427, 55] on div "Search Companies People Sync to HubSpot (6) Add to list (6) Find emails (6) 6 s…" at bounding box center [457, 168] width 528 height 336
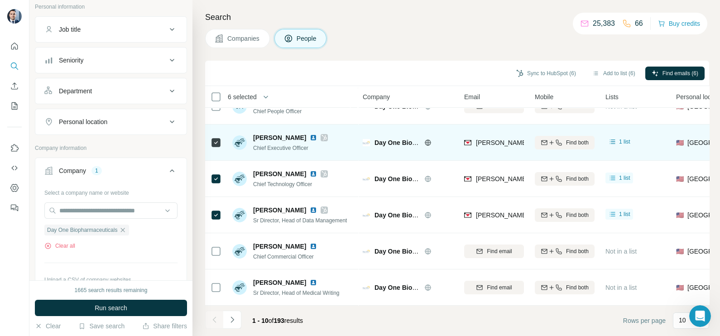
scroll to position [170, 0]
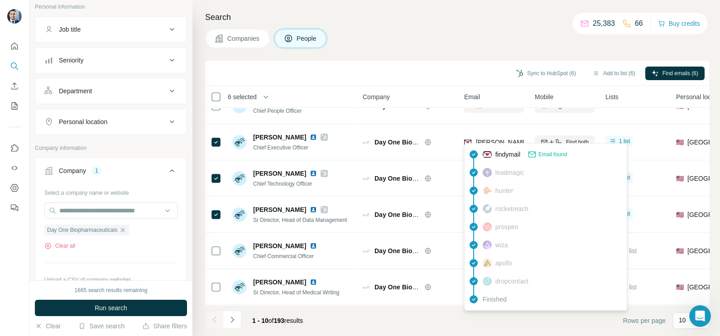
click at [487, 143] on div "findymail Email found leadmagic hunter rocketreach prospeo [PERSON_NAME] apollo…" at bounding box center [545, 227] width 163 height 168
click at [487, 143] on body "New search Hide Company lookalikes Personal information Job title Seniority Dep…" at bounding box center [360, 168] width 720 height 336
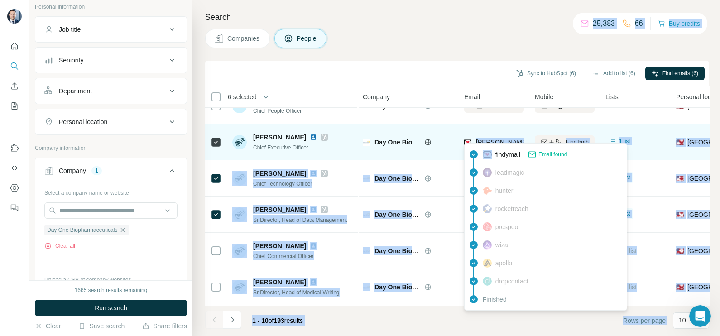
click at [487, 143] on body "New search Hide Company lookalikes Personal information Job title Seniority Dep…" at bounding box center [360, 168] width 720 height 336
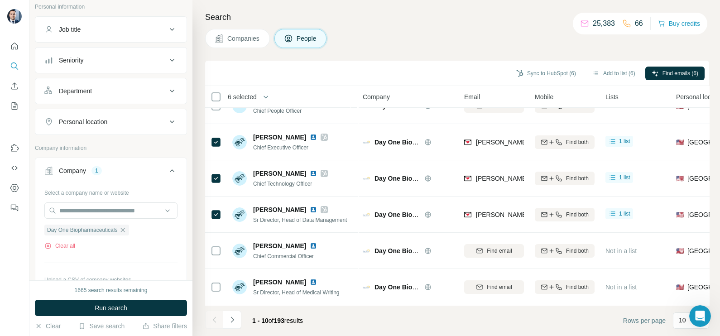
drag, startPoint x: 487, startPoint y: 143, endPoint x: 447, endPoint y: 73, distance: 80.6
click at [435, 37] on div "Companies People" at bounding box center [457, 38] width 504 height 19
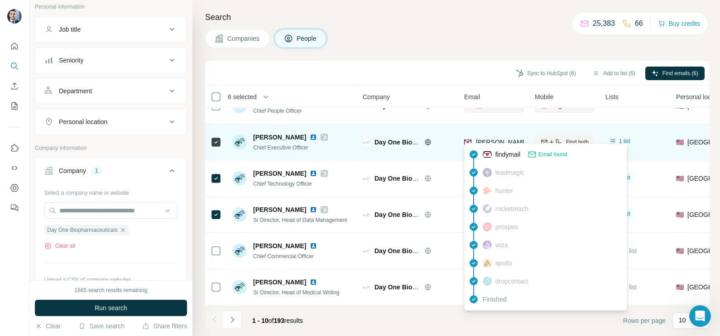
click at [491, 139] on span "[PERSON_NAME][EMAIL_ADDRESS][PERSON_NAME][DOMAIN_NAME]" at bounding box center [582, 142] width 212 height 7
click at [489, 139] on span "[PERSON_NAME][EMAIL_ADDRESS][PERSON_NAME][DOMAIN_NAME]" at bounding box center [582, 142] width 212 height 7
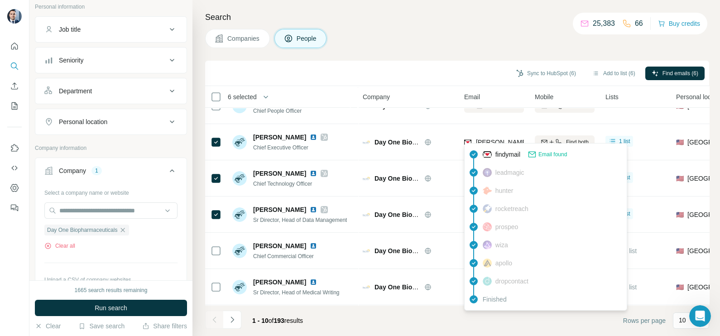
click at [421, 54] on div "Search Companies People Sync to HubSpot (6) Add to list (6) Find emails (6) 6 s…" at bounding box center [457, 168] width 528 height 336
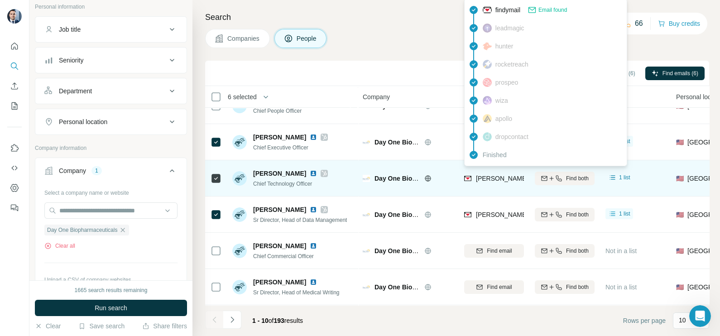
click at [507, 175] on span "[PERSON_NAME][EMAIL_ADDRESS][PERSON_NAME][DOMAIN_NAME]" at bounding box center [582, 178] width 212 height 7
click at [507, 174] on span "[PERSON_NAME][EMAIL_ADDRESS][PERSON_NAME][DOMAIN_NAME]" at bounding box center [578, 178] width 205 height 9
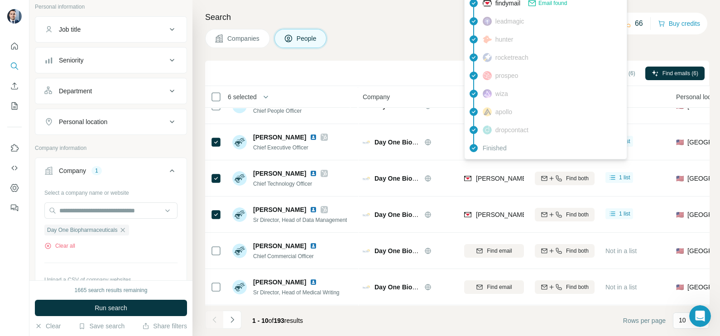
click at [422, 79] on div "Sync to HubSpot (6) Add to list (6) Find emails (6)" at bounding box center [457, 73] width 495 height 16
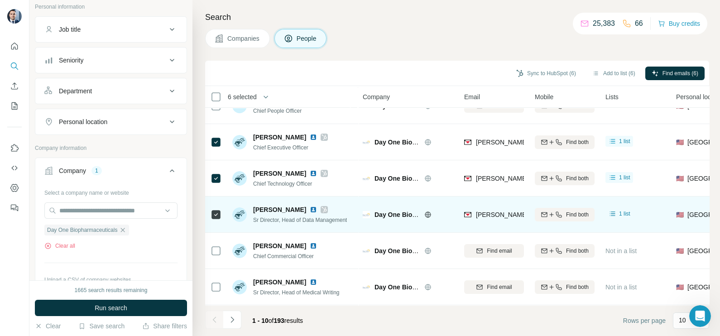
click at [491, 203] on div "[PERSON_NAME][EMAIL_ADDRESS][DOMAIN_NAME]" at bounding box center [494, 214] width 60 height 25
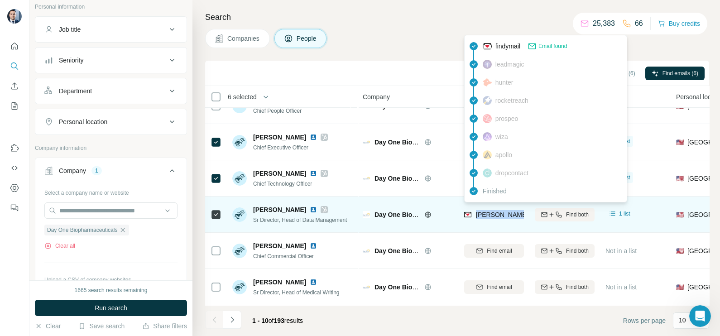
click at [498, 211] on span "[PERSON_NAME][EMAIL_ADDRESS][DOMAIN_NAME]" at bounding box center [555, 214] width 159 height 7
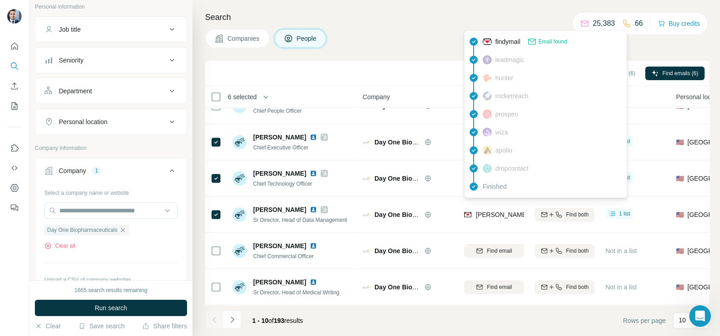
click at [373, 64] on div "Sync to HubSpot (6) Add to list (6) Find emails (6)" at bounding box center [457, 73] width 504 height 25
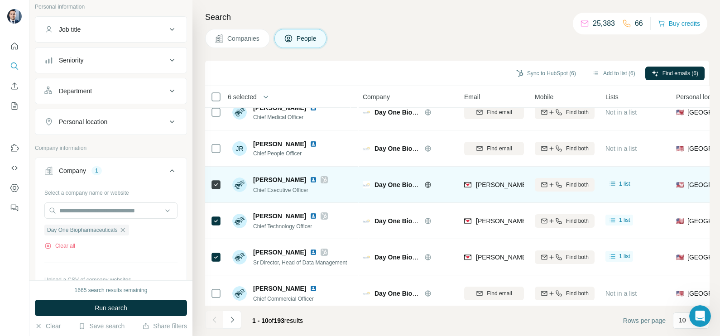
scroll to position [113, 0]
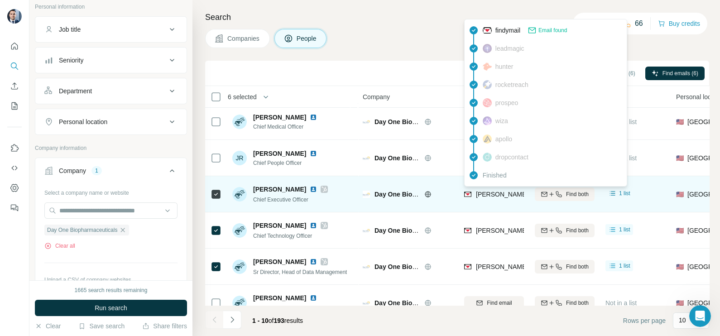
click at [502, 197] on span "[PERSON_NAME][EMAIL_ADDRESS][PERSON_NAME][DOMAIN_NAME]" at bounding box center [582, 194] width 212 height 7
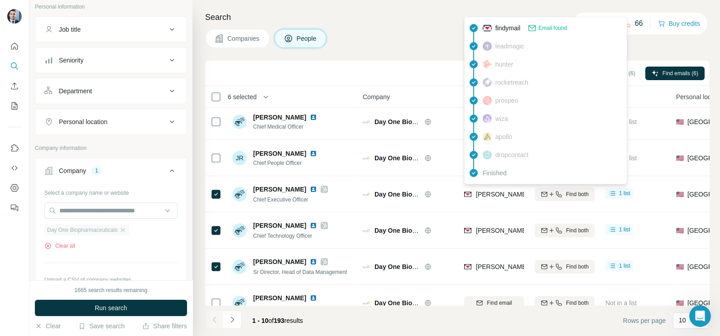
click at [129, 231] on div "Day One Biopharmaceuticals" at bounding box center [86, 230] width 85 height 11
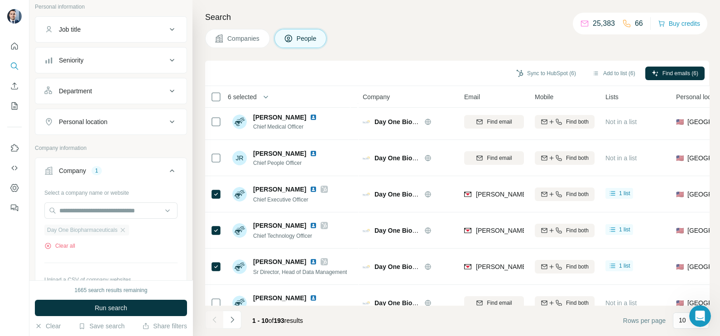
click at [129, 231] on div "Day One Biopharmaceuticals" at bounding box center [86, 230] width 85 height 11
click at [126, 231] on icon "button" at bounding box center [122, 229] width 7 height 7
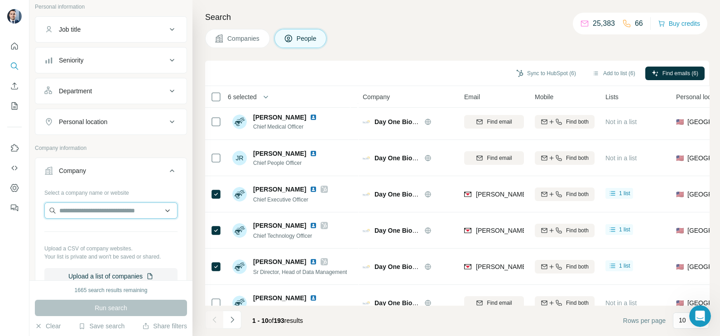
click at [107, 217] on input "text" at bounding box center [110, 210] width 133 height 16
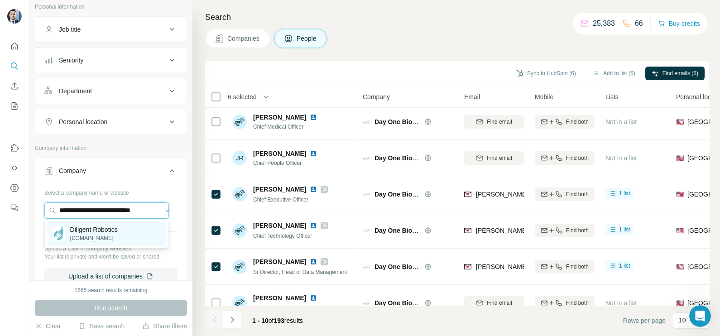
type input "**********"
click at [110, 236] on p "[DOMAIN_NAME]" at bounding box center [94, 238] width 48 height 8
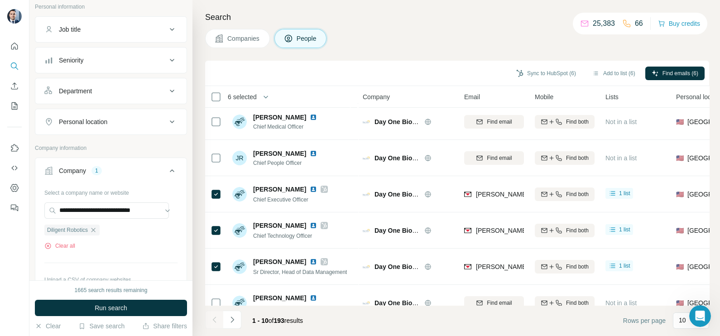
scroll to position [0, 0]
click at [229, 46] on button "Companies" at bounding box center [237, 38] width 65 height 19
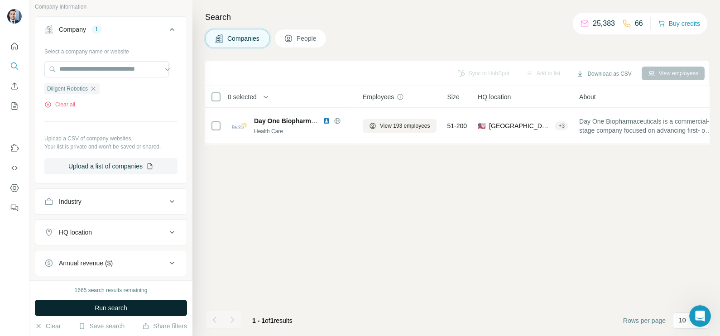
click at [108, 308] on span "Run search" at bounding box center [111, 307] width 33 height 9
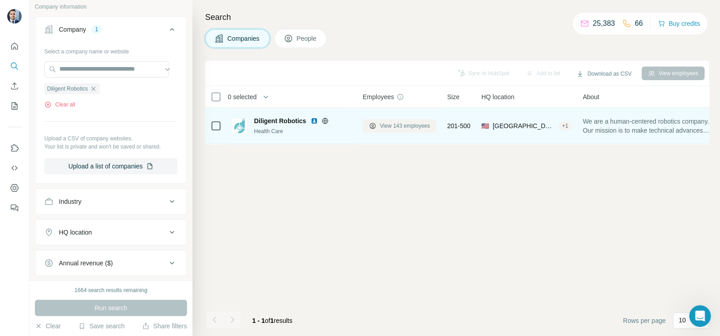
click at [408, 125] on span "View 143 employees" at bounding box center [405, 126] width 50 height 8
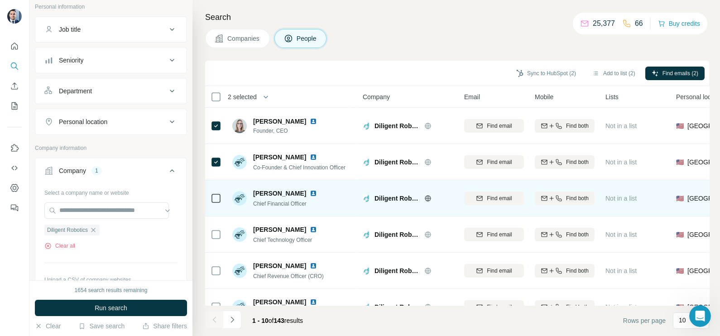
click at [219, 190] on div at bounding box center [216, 198] width 11 height 25
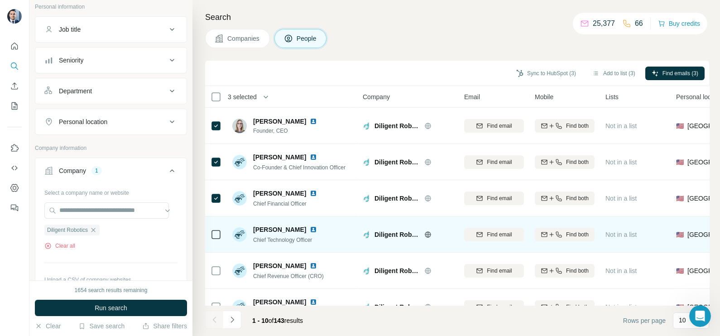
click at [217, 230] on div at bounding box center [216, 234] width 11 height 11
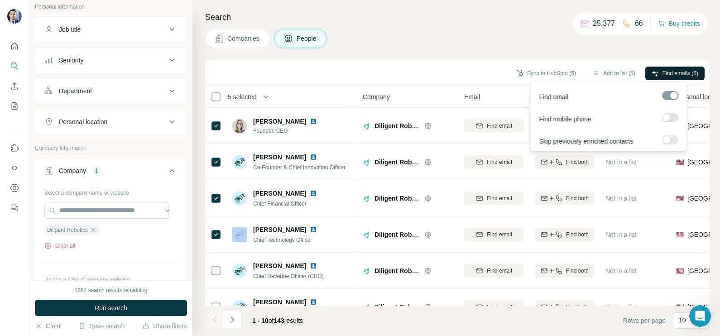
click at [669, 73] on span "Find emails (5)" at bounding box center [681, 73] width 36 height 8
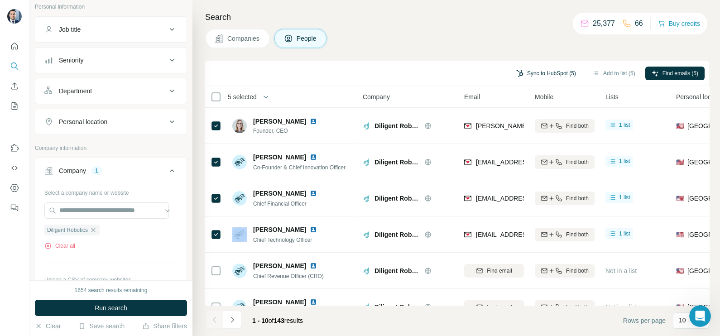
click at [539, 74] on button "Sync to HubSpot (5)" at bounding box center [546, 74] width 72 height 14
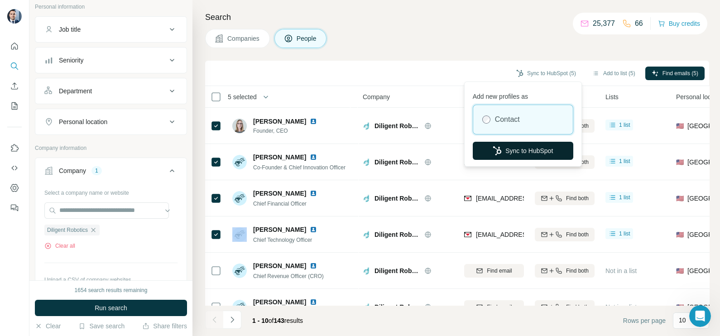
click at [523, 150] on button "Sync to HubSpot" at bounding box center [523, 151] width 101 height 18
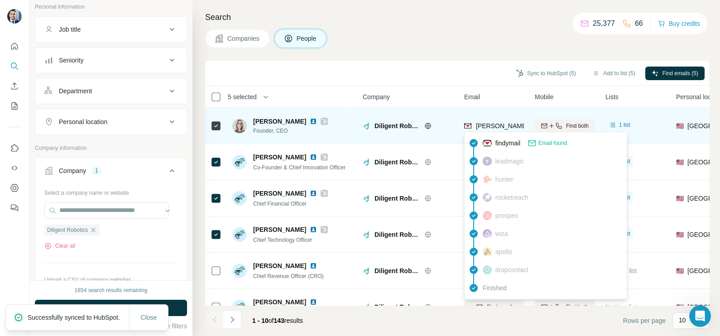
click at [482, 128] on span "[PERSON_NAME][EMAIL_ADDRESS][DOMAIN_NAME]" at bounding box center [555, 125] width 159 height 7
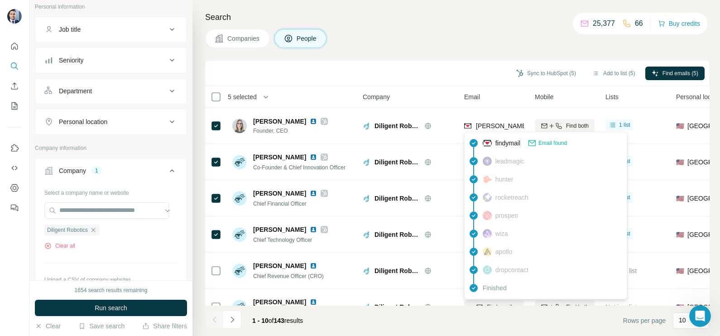
click at [416, 96] on div "Company" at bounding box center [408, 96] width 91 height 10
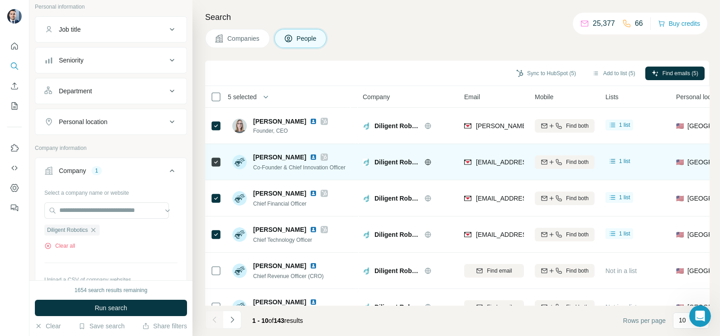
click at [483, 173] on div "[EMAIL_ADDRESS][DOMAIN_NAME]" at bounding box center [494, 161] width 60 height 25
click at [489, 161] on span "[EMAIL_ADDRESS][DOMAIN_NAME]" at bounding box center [529, 162] width 107 height 7
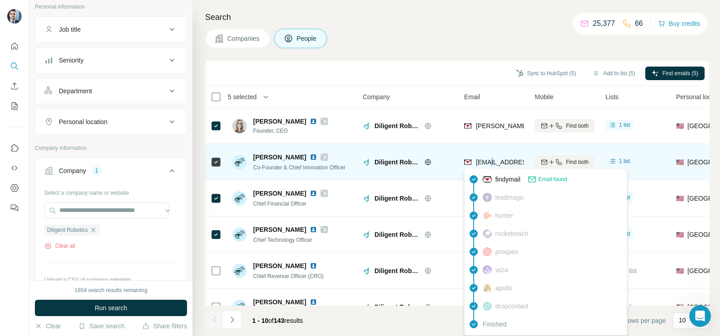
click at [489, 161] on span "[EMAIL_ADDRESS][DOMAIN_NAME]" at bounding box center [529, 162] width 107 height 7
drag, startPoint x: 446, startPoint y: 65, endPoint x: 461, endPoint y: 172, distance: 107.9
click at [445, 65] on div "Sync to HubSpot (5) Add to list (5) Find emails (5)" at bounding box center [457, 73] width 495 height 16
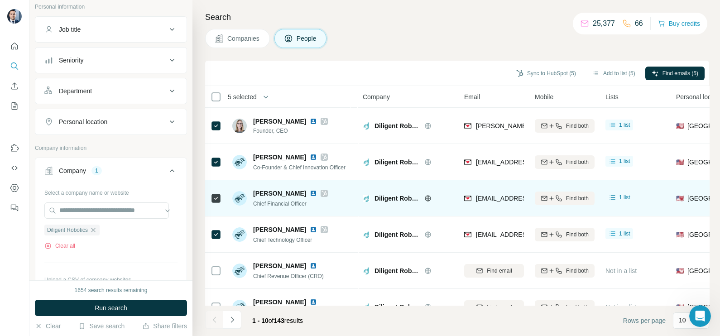
click at [507, 201] on span "[EMAIL_ADDRESS][DOMAIN_NAME]" at bounding box center [529, 198] width 107 height 7
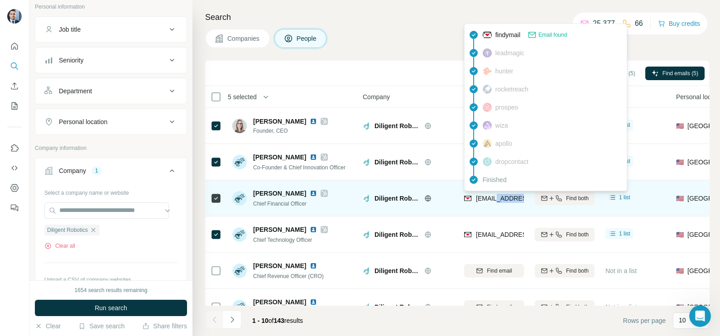
click at [507, 201] on span "[EMAIL_ADDRESS][DOMAIN_NAME]" at bounding box center [529, 198] width 107 height 7
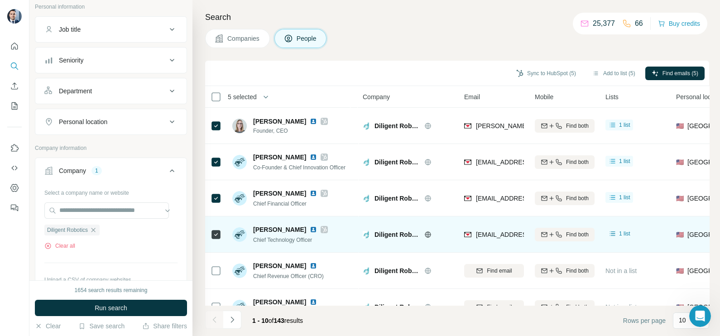
click at [501, 229] on div "[EMAIL_ADDRESS][DOMAIN_NAME]" at bounding box center [494, 234] width 60 height 25
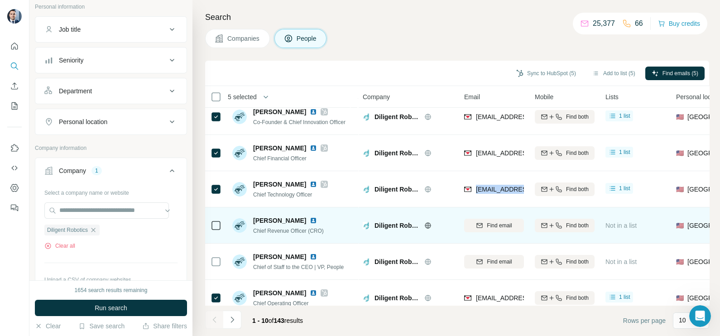
scroll to position [56, 0]
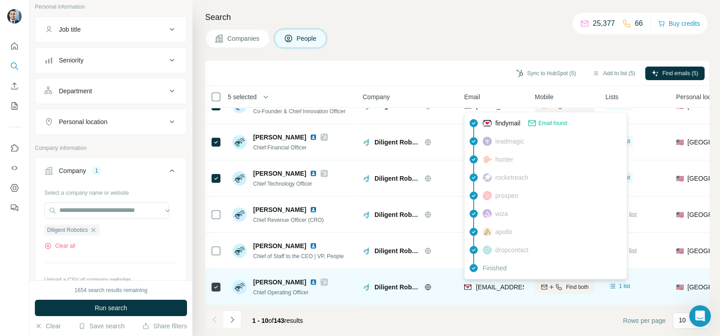
click at [503, 284] on span "[EMAIL_ADDRESS][DOMAIN_NAME]" at bounding box center [529, 287] width 107 height 7
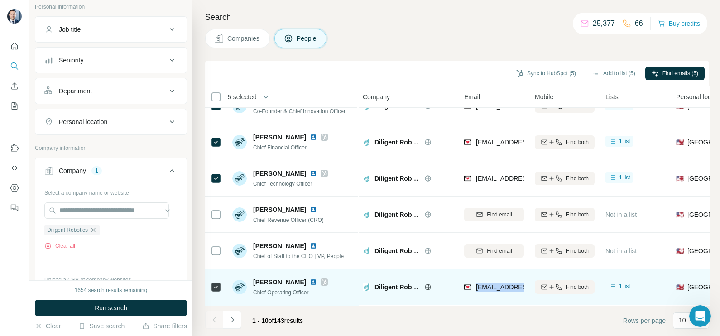
click at [503, 283] on span "[EMAIL_ADDRESS][DOMAIN_NAME]" at bounding box center [526, 287] width 100 height 9
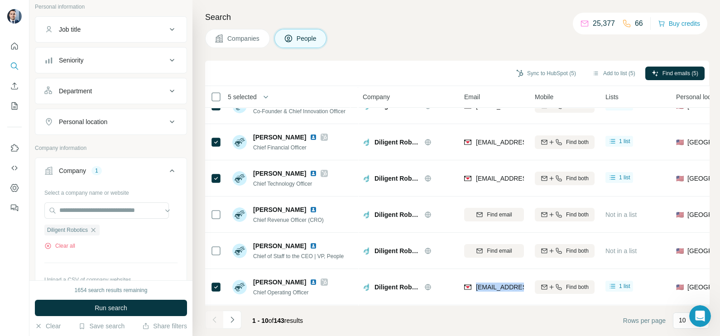
click at [250, 39] on span "Companies" at bounding box center [243, 38] width 33 height 9
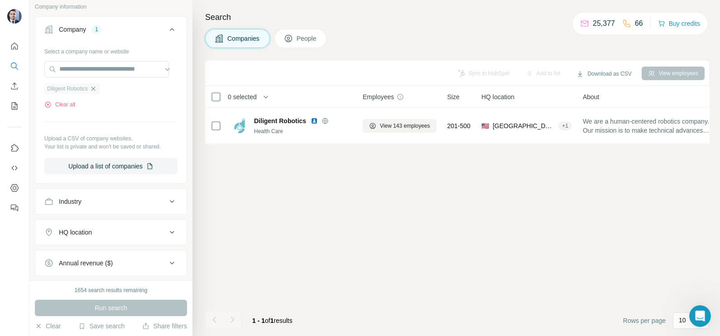
click at [93, 86] on icon "button" at bounding box center [93, 88] width 7 height 7
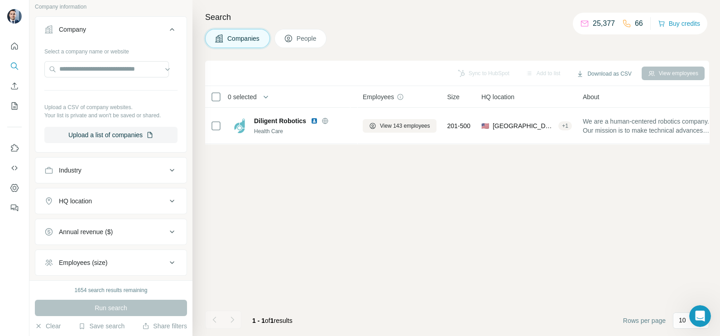
click at [235, 32] on button "Companies" at bounding box center [237, 38] width 65 height 19
click at [106, 68] on input "text" at bounding box center [106, 69] width 125 height 16
paste input "**********"
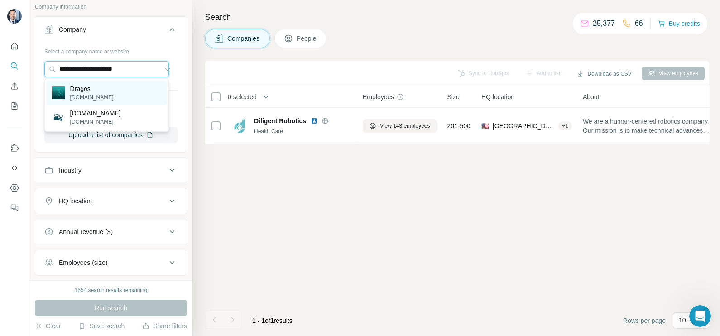
type input "**********"
click at [83, 92] on p "Dragos" at bounding box center [91, 88] width 43 height 9
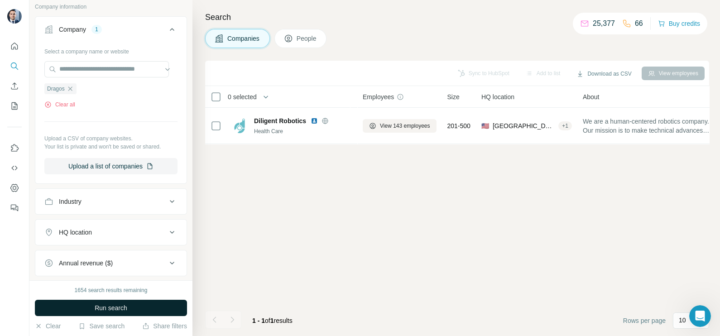
click at [122, 307] on span "Run search" at bounding box center [111, 307] width 33 height 9
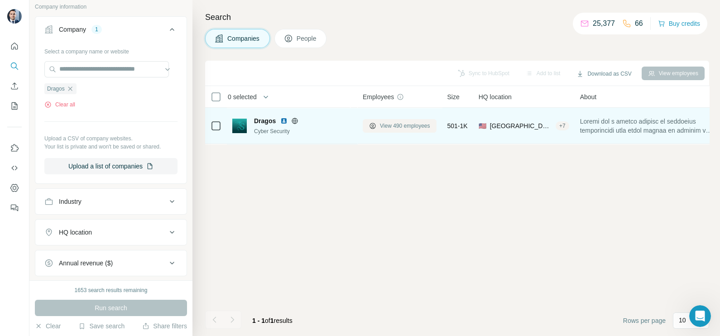
click at [391, 126] on span "View 490 employees" at bounding box center [405, 126] width 50 height 8
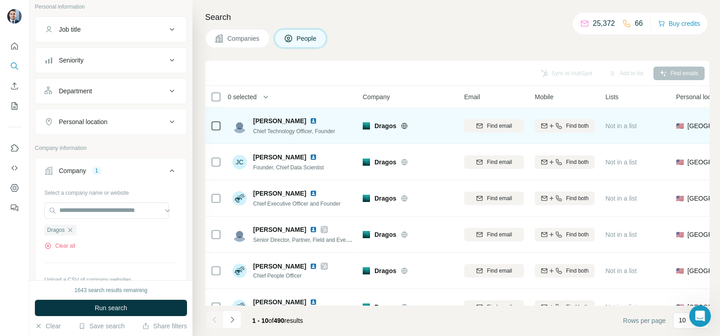
click at [310, 121] on div at bounding box center [315, 120] width 11 height 7
click at [310, 121] on img at bounding box center [313, 120] width 7 height 7
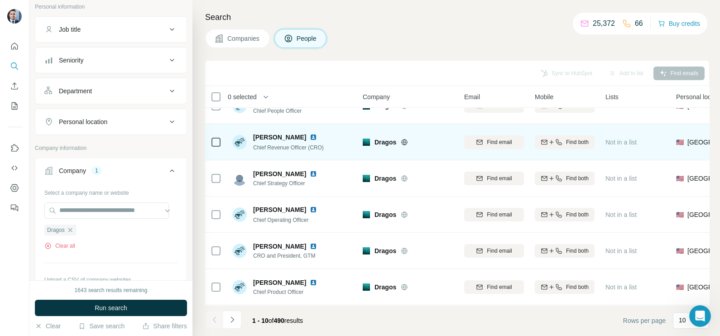
scroll to position [170, 0]
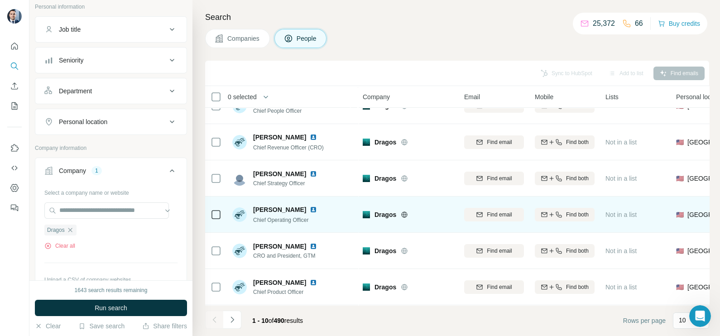
click at [317, 206] on img at bounding box center [313, 209] width 7 height 7
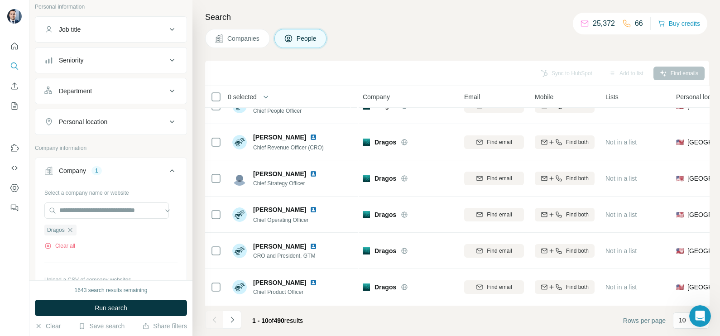
scroll to position [113, 0]
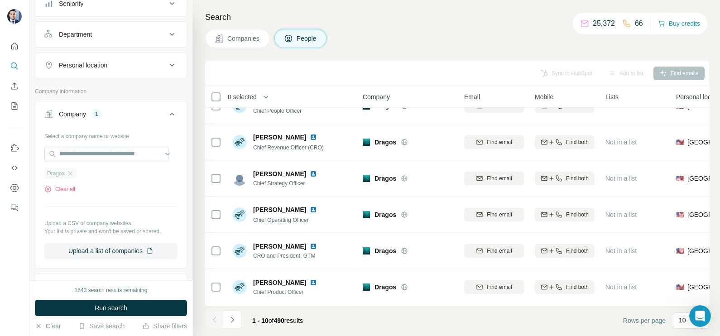
click at [72, 176] on div "Dragos" at bounding box center [60, 173] width 32 height 11
click at [101, 154] on input "text" at bounding box center [106, 154] width 125 height 16
click at [101, 213] on div "Select a company name or website Dragos Clear all Upload a CSV of company websi…" at bounding box center [110, 194] width 133 height 130
click at [71, 176] on div "Dragos" at bounding box center [60, 173] width 32 height 11
click at [70, 172] on icon "button" at bounding box center [70, 173] width 4 height 4
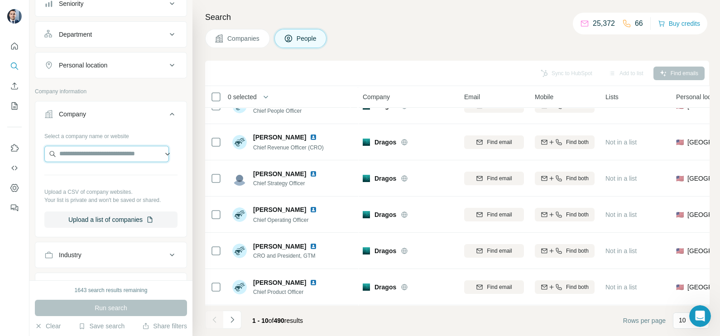
click at [102, 151] on input "text" at bounding box center [106, 154] width 125 height 16
paste input "**********"
type input "**********"
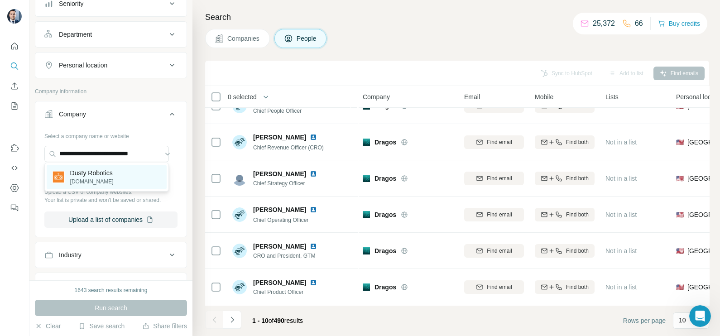
click at [99, 176] on p "Dusty Robotics" at bounding box center [91, 172] width 43 height 9
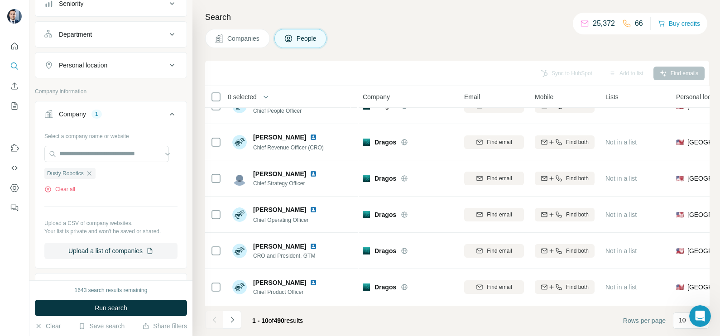
click at [249, 43] on button "Companies" at bounding box center [237, 38] width 65 height 19
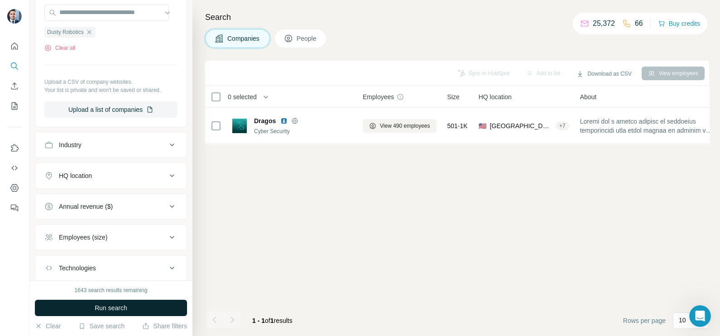
click at [106, 303] on span "Run search" at bounding box center [111, 307] width 33 height 9
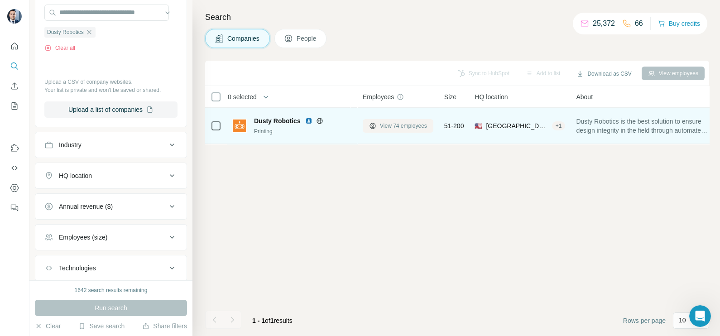
click at [405, 122] on span "View 74 employees" at bounding box center [403, 126] width 47 height 8
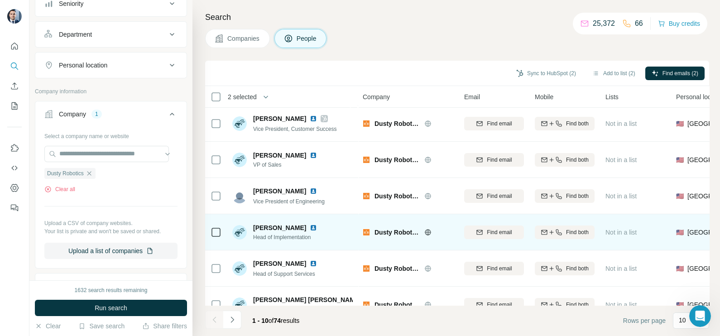
scroll to position [113, 0]
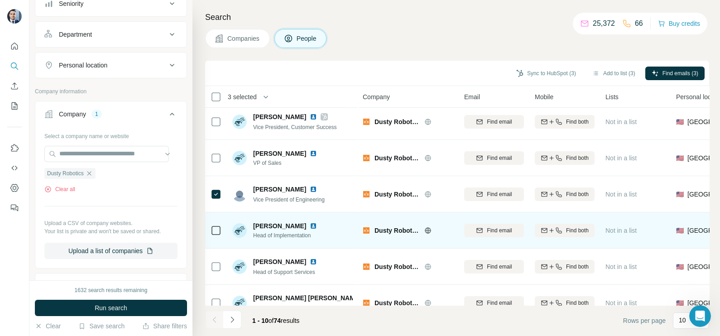
click at [210, 230] on td at bounding box center [216, 230] width 22 height 36
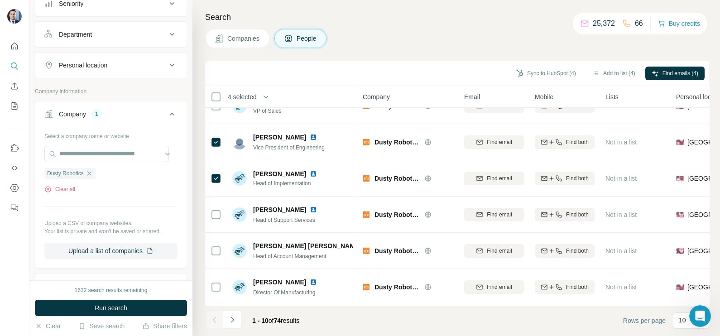
scroll to position [0, 0]
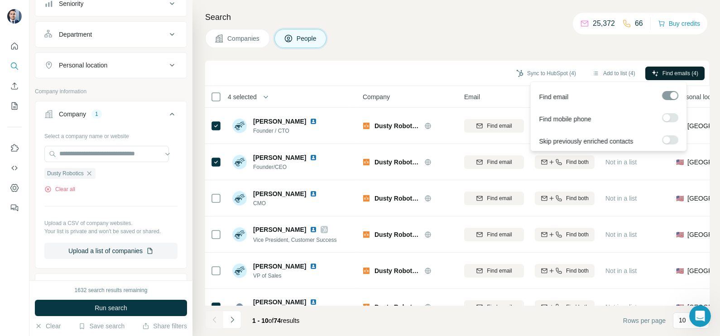
click at [665, 76] on span "Find emails (4)" at bounding box center [681, 73] width 36 height 8
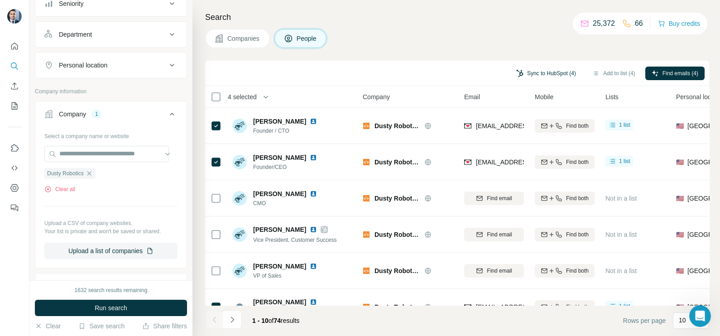
click at [537, 73] on button "Sync to HubSpot (4)" at bounding box center [546, 74] width 72 height 14
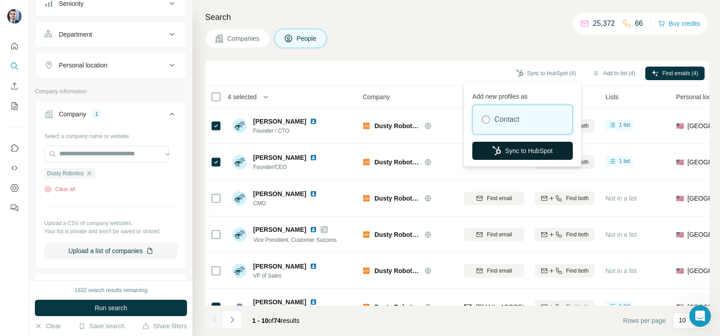
click at [520, 154] on button "Sync to HubSpot" at bounding box center [522, 151] width 101 height 18
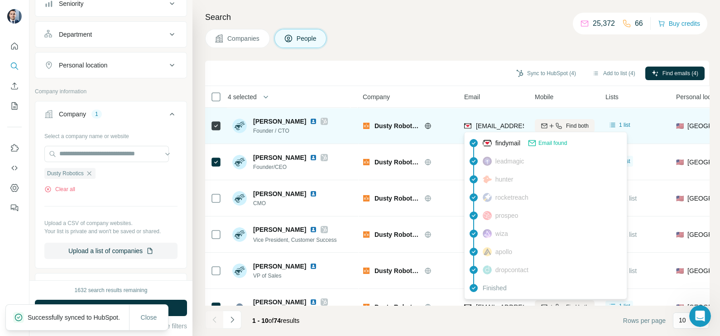
click at [491, 126] on span "[EMAIL_ADDRESS][DOMAIN_NAME]" at bounding box center [529, 125] width 107 height 7
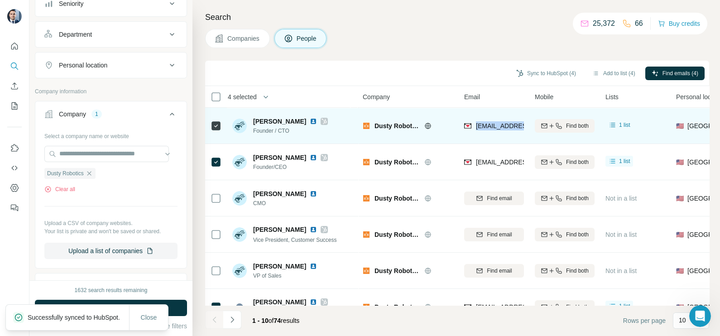
click at [491, 126] on span "[EMAIL_ADDRESS][DOMAIN_NAME]" at bounding box center [529, 125] width 107 height 7
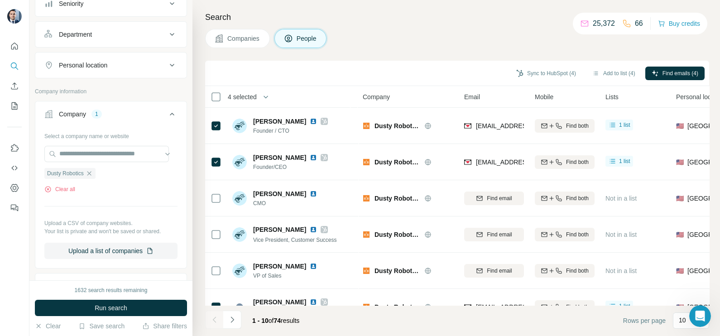
click at [450, 62] on div "Sync to HubSpot (4) Add to list (4) Find emails (4)" at bounding box center [457, 73] width 504 height 25
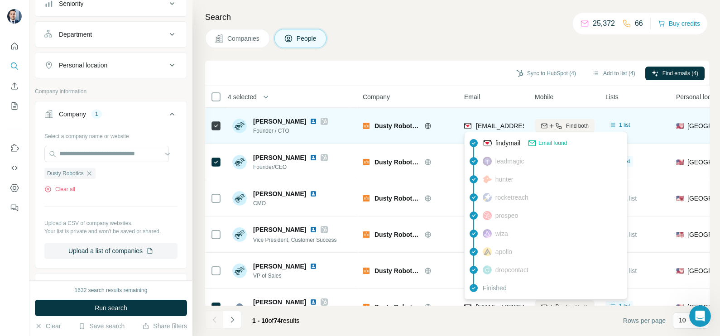
click at [496, 121] on span "[EMAIL_ADDRESS][DOMAIN_NAME]" at bounding box center [526, 125] width 100 height 9
click at [496, 120] on div "[EMAIL_ADDRESS][DOMAIN_NAME]" at bounding box center [494, 125] width 60 height 25
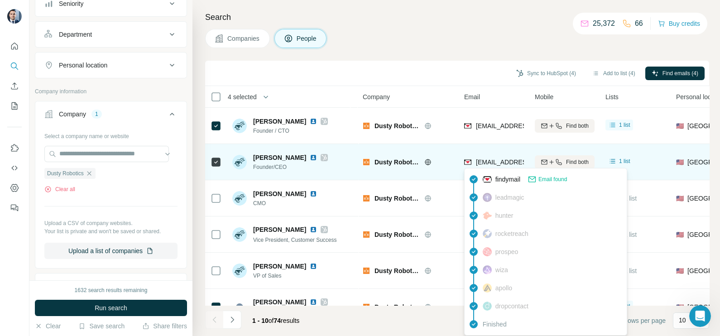
click at [488, 167] on div "[EMAIL_ADDRESS][DOMAIN_NAME]" at bounding box center [520, 163] width 112 height 11
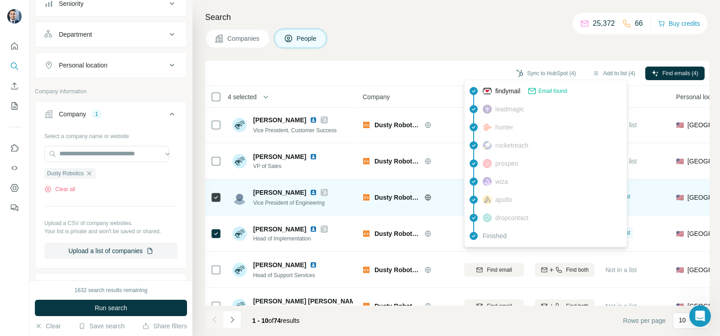
scroll to position [113, 0]
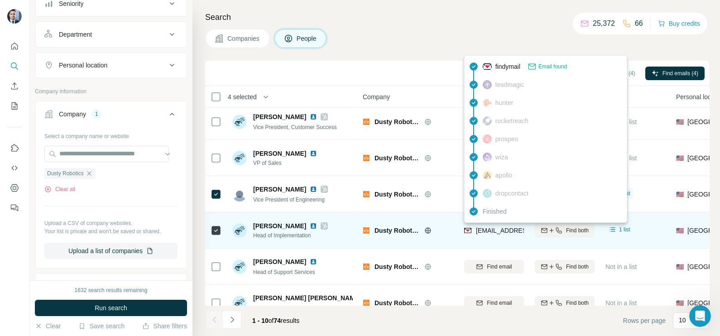
click at [486, 226] on span "[EMAIL_ADDRESS][DOMAIN_NAME]" at bounding box center [526, 230] width 100 height 9
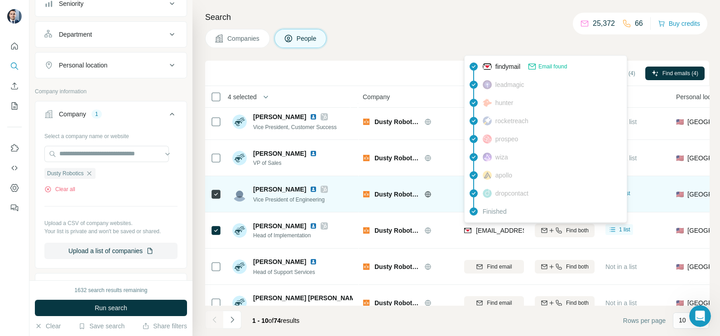
click at [446, 192] on div at bounding box center [438, 194] width 29 height 7
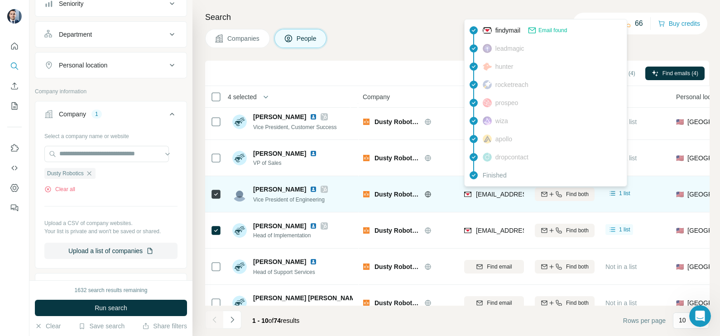
click at [504, 198] on div "[EMAIL_ADDRESS][DOMAIN_NAME]" at bounding box center [520, 195] width 112 height 11
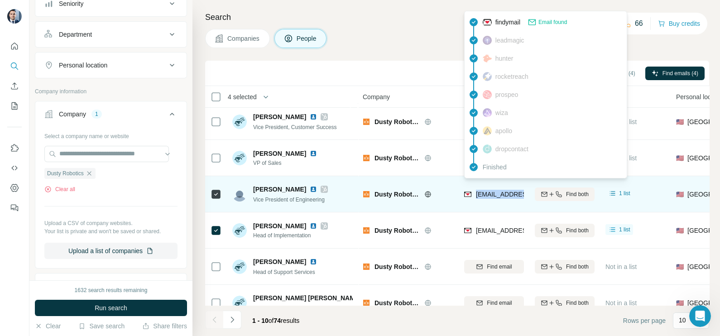
click at [504, 198] on div "[EMAIL_ADDRESS][DOMAIN_NAME]" at bounding box center [520, 195] width 112 height 11
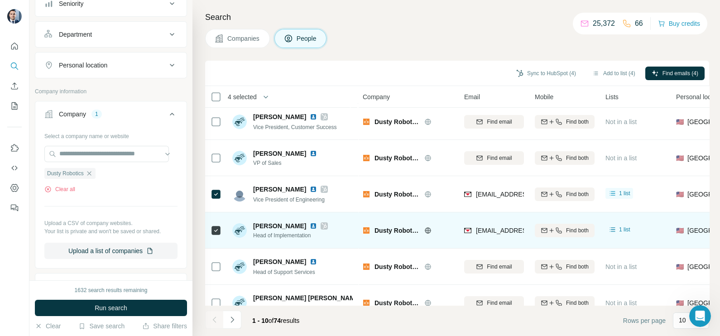
click at [485, 221] on div "[EMAIL_ADDRESS][DOMAIN_NAME]" at bounding box center [494, 230] width 60 height 25
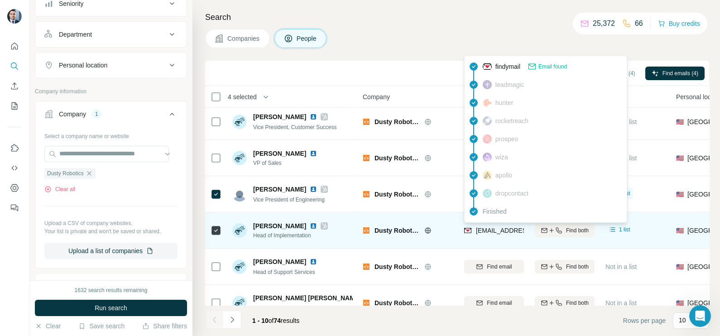
click at [491, 231] on span "[EMAIL_ADDRESS][DOMAIN_NAME]" at bounding box center [529, 230] width 107 height 7
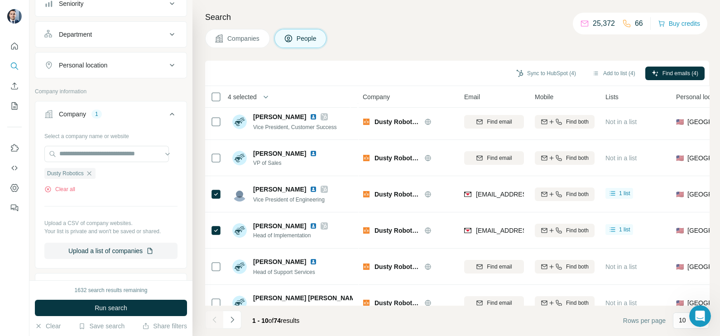
click at [414, 48] on div "Search Companies People Sync to HubSpot (4) Add to list (4) Find emails (4) 4 s…" at bounding box center [457, 168] width 528 height 336
